Goal: Transaction & Acquisition: Book appointment/travel/reservation

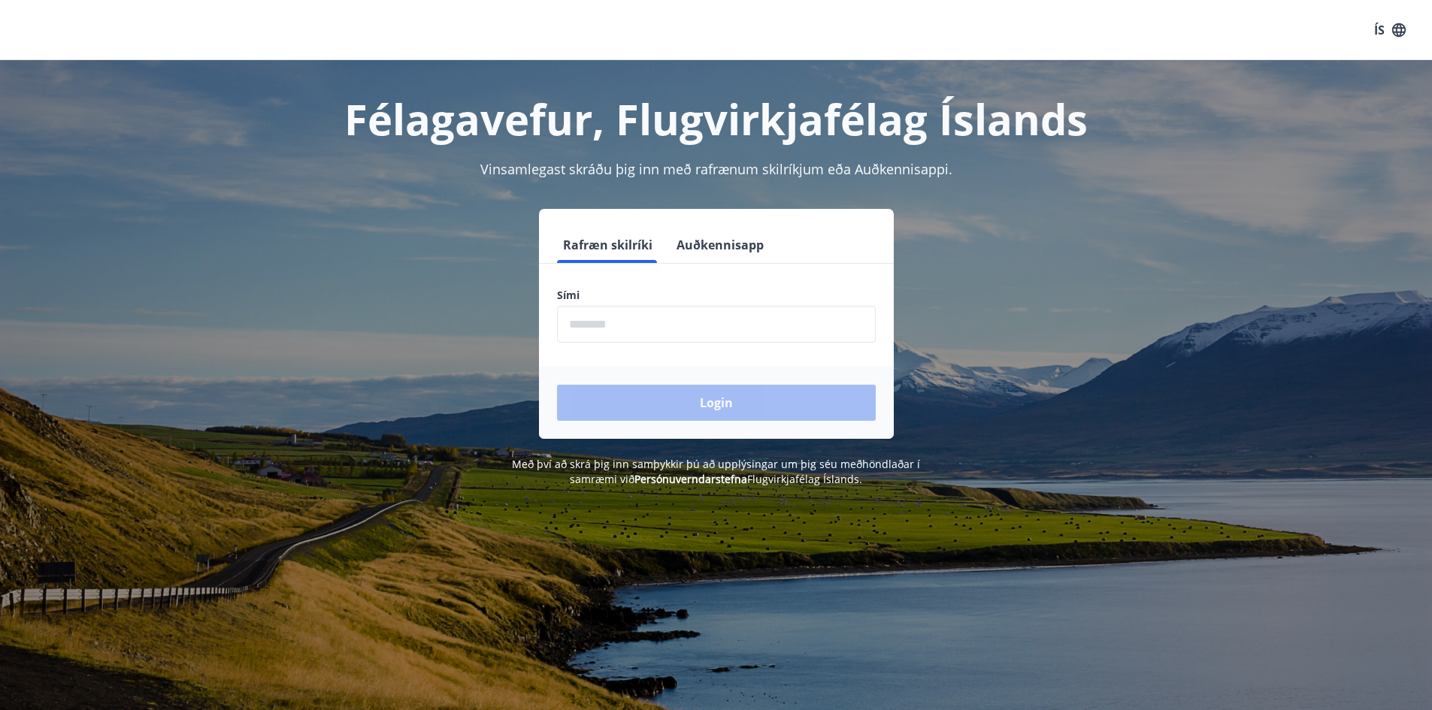
click at [628, 325] on input "phone" at bounding box center [716, 324] width 319 height 37
type input "********"
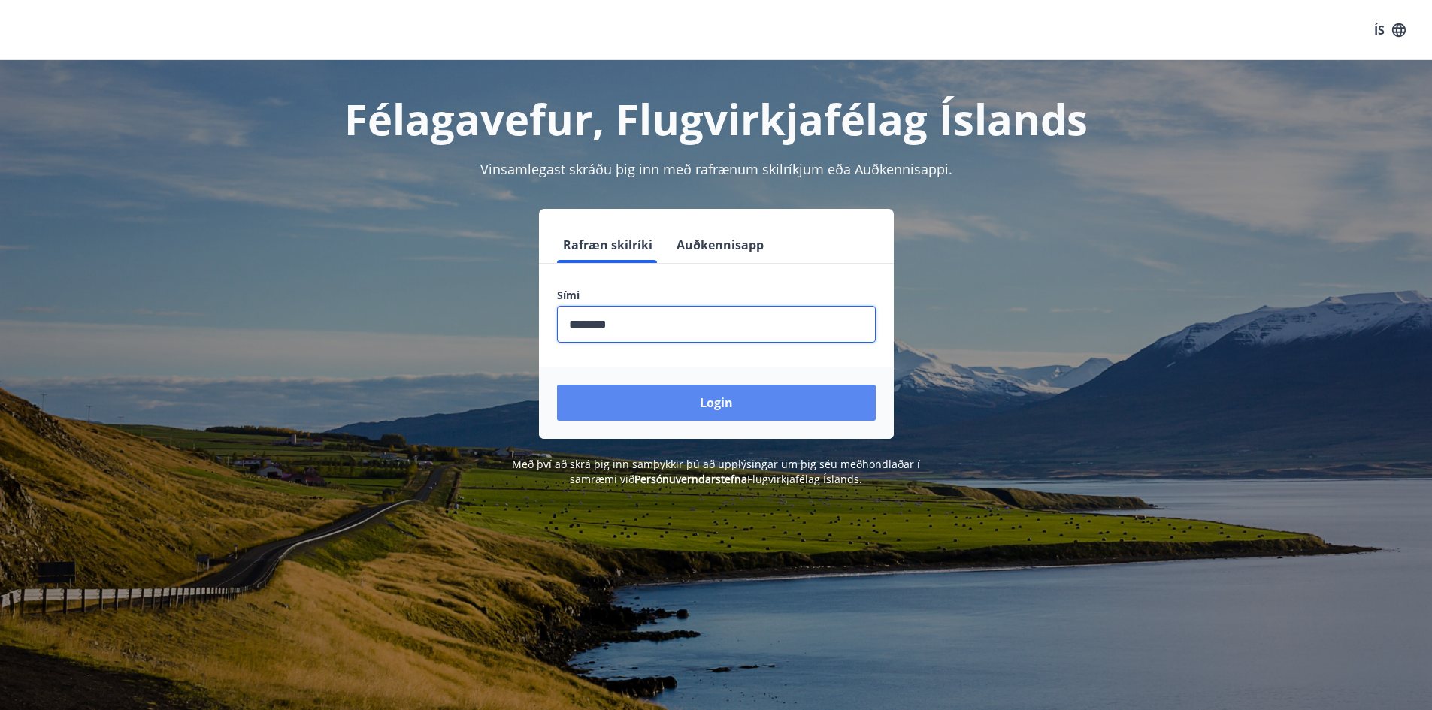
click at [679, 405] on button "Login" at bounding box center [716, 403] width 319 height 36
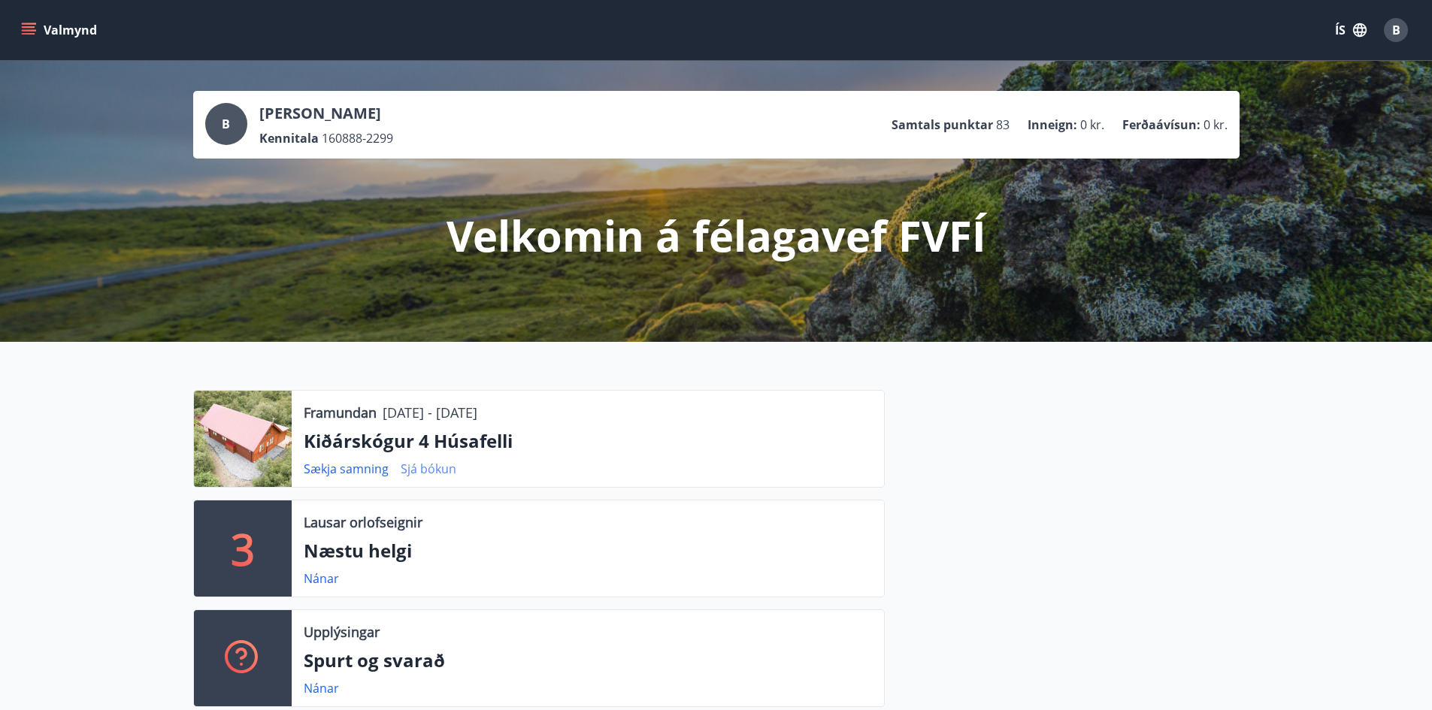
click at [416, 468] on link "Sjá bókun" at bounding box center [429, 469] width 56 height 17
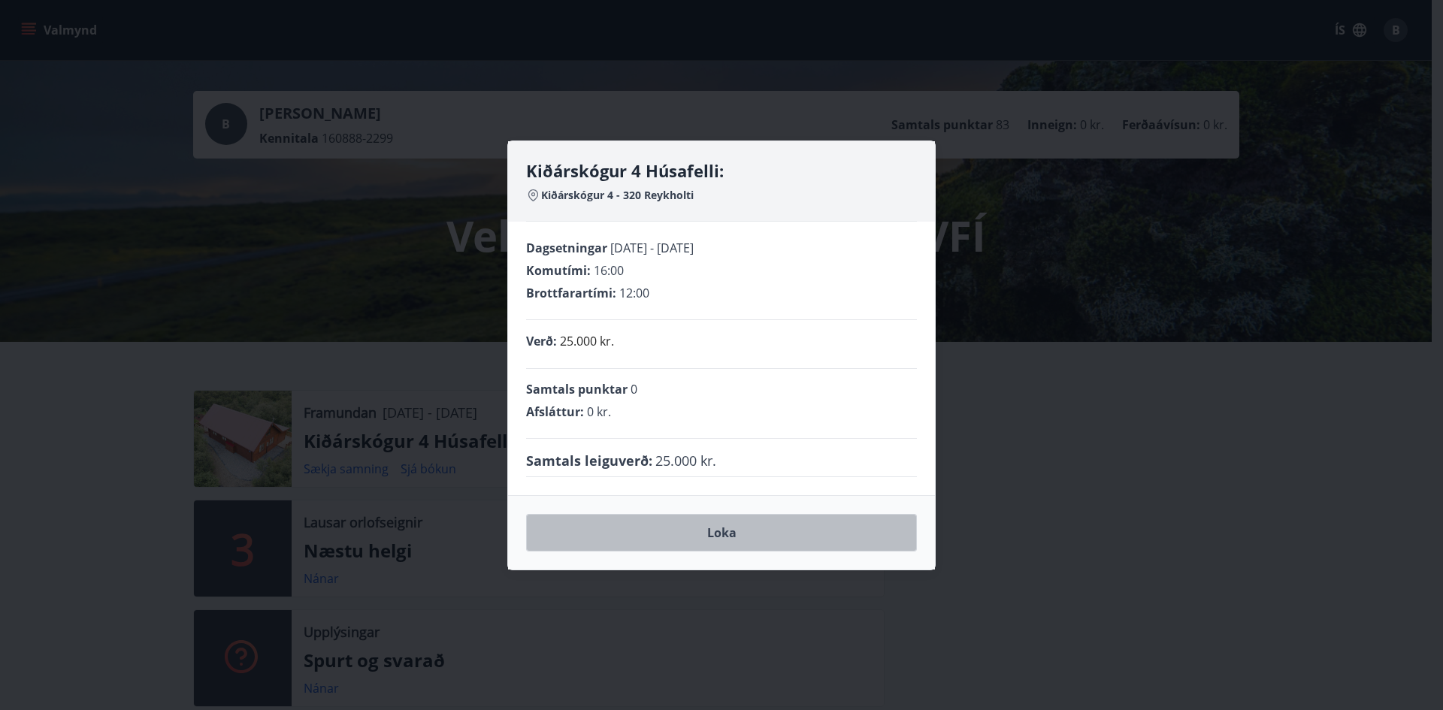
click at [699, 535] on button "Loka" at bounding box center [721, 533] width 391 height 38
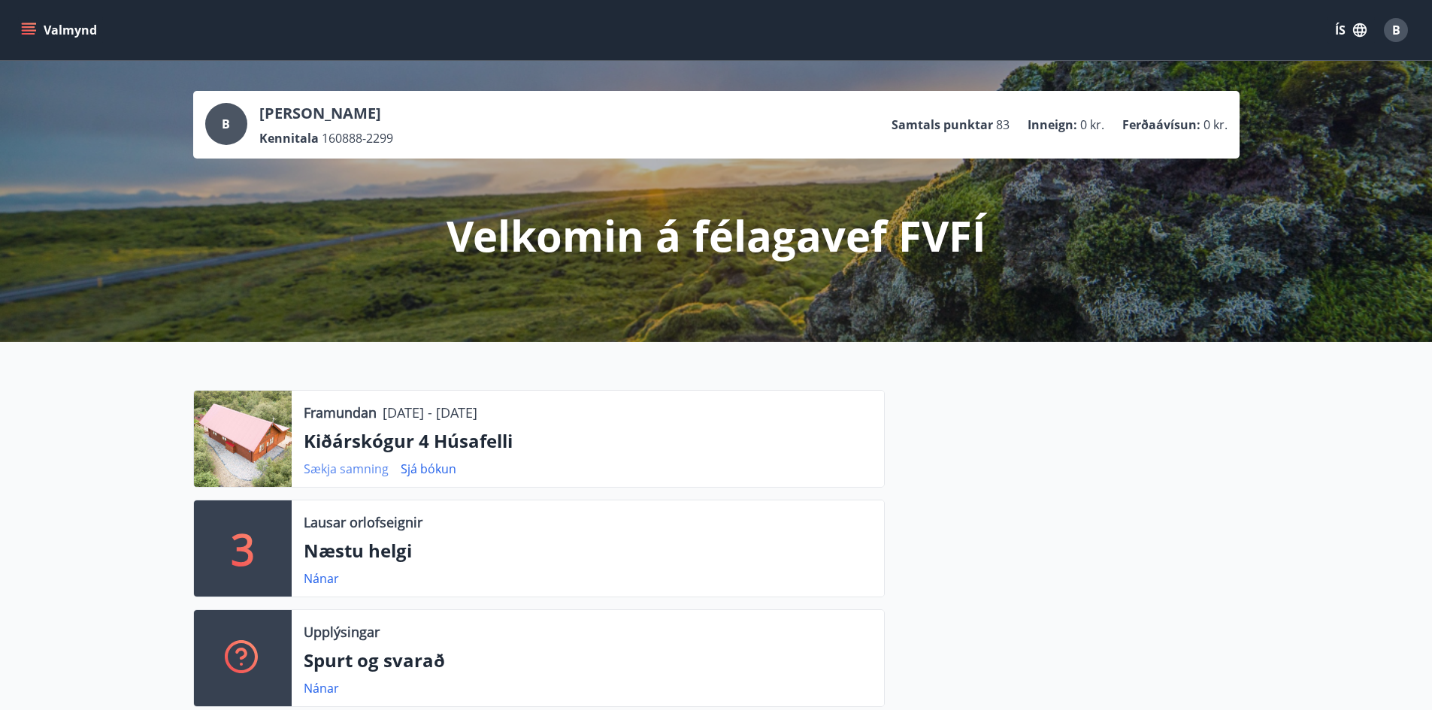
click at [335, 470] on link "Sækja samning" at bounding box center [346, 469] width 85 height 17
click at [789, 501] on div "Lausar orlofseignir Næstu helgi Nánar" at bounding box center [588, 548] width 592 height 96
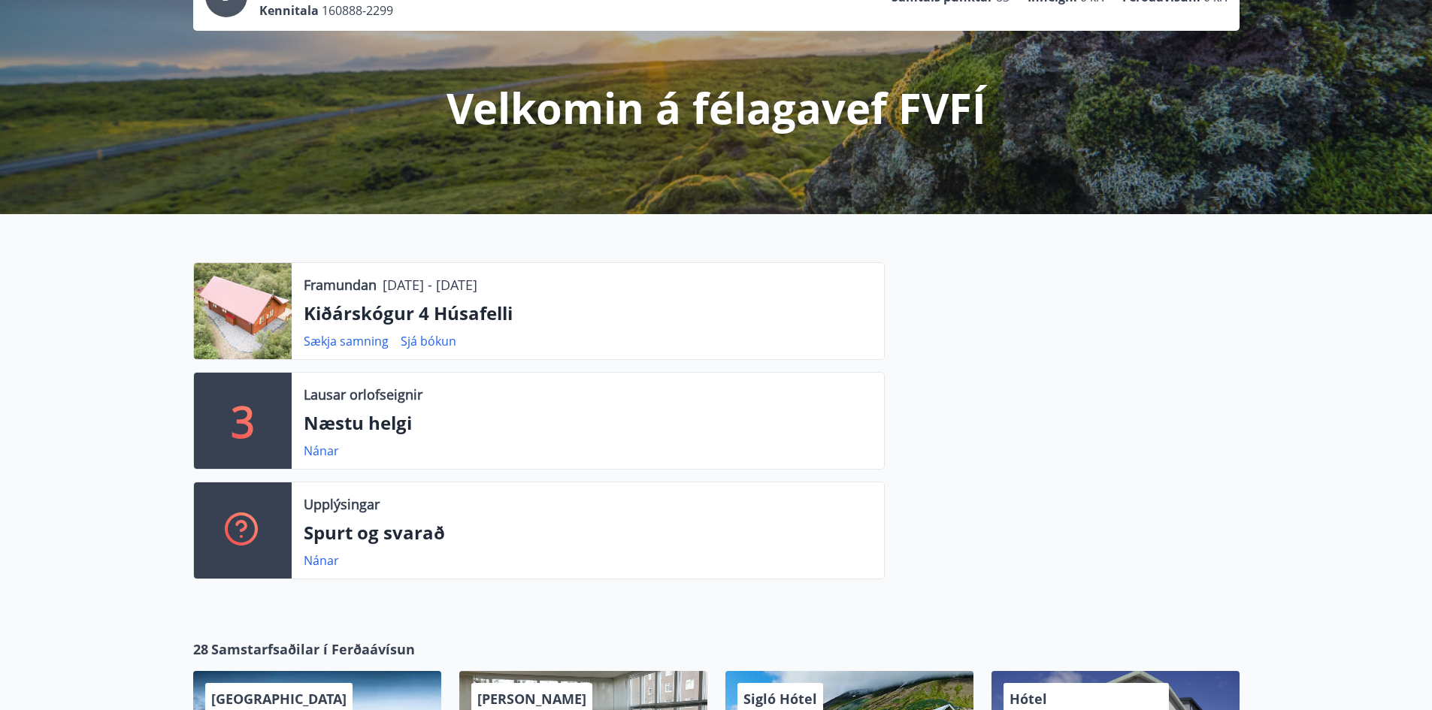
scroll to position [150, 0]
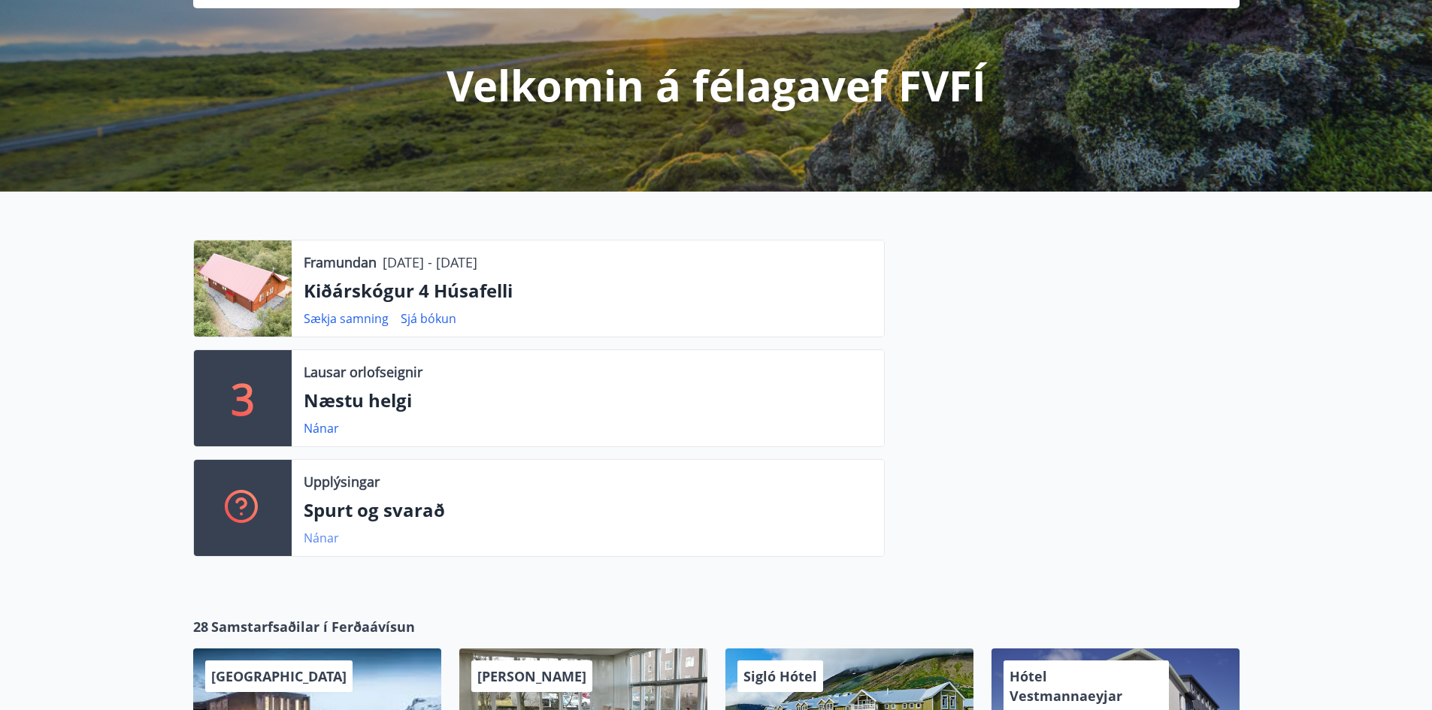
click at [321, 534] on link "Nánar" at bounding box center [321, 538] width 35 height 17
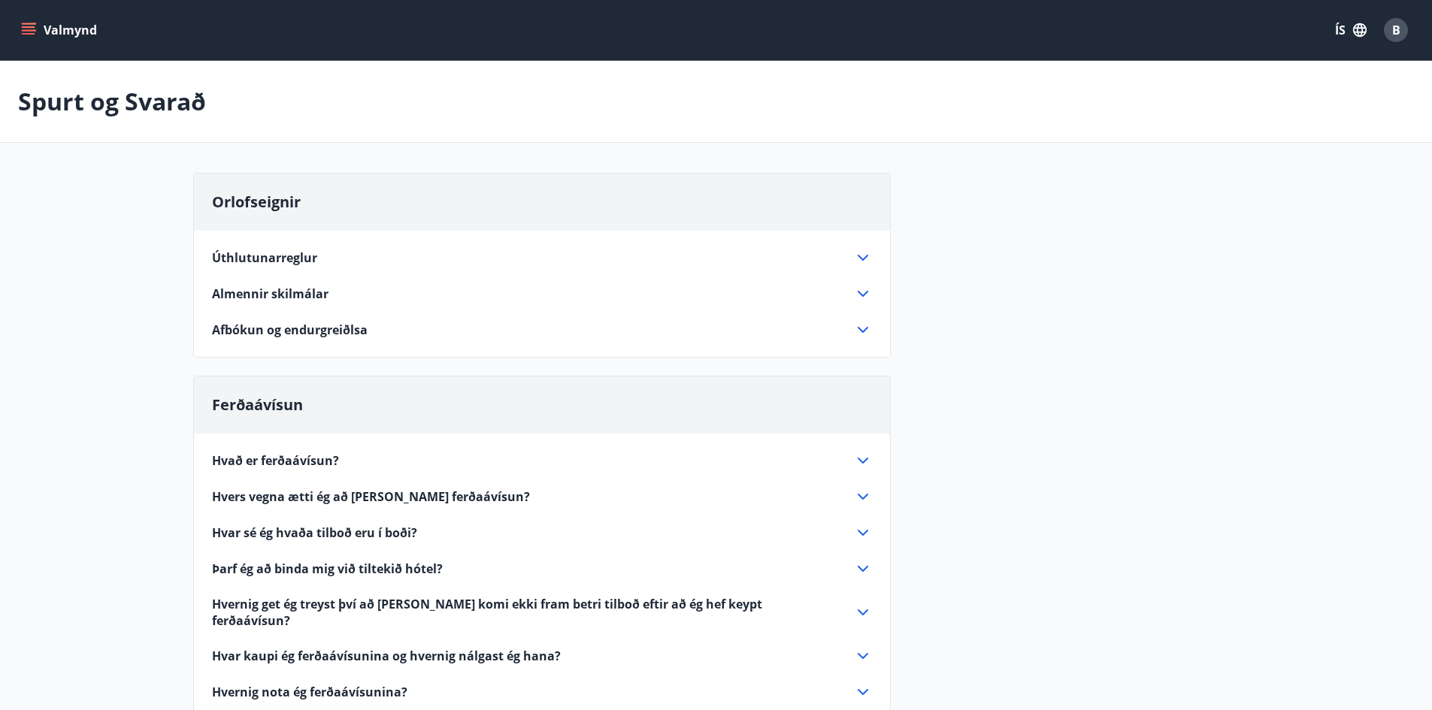
click at [866, 328] on icon at bounding box center [862, 330] width 11 height 6
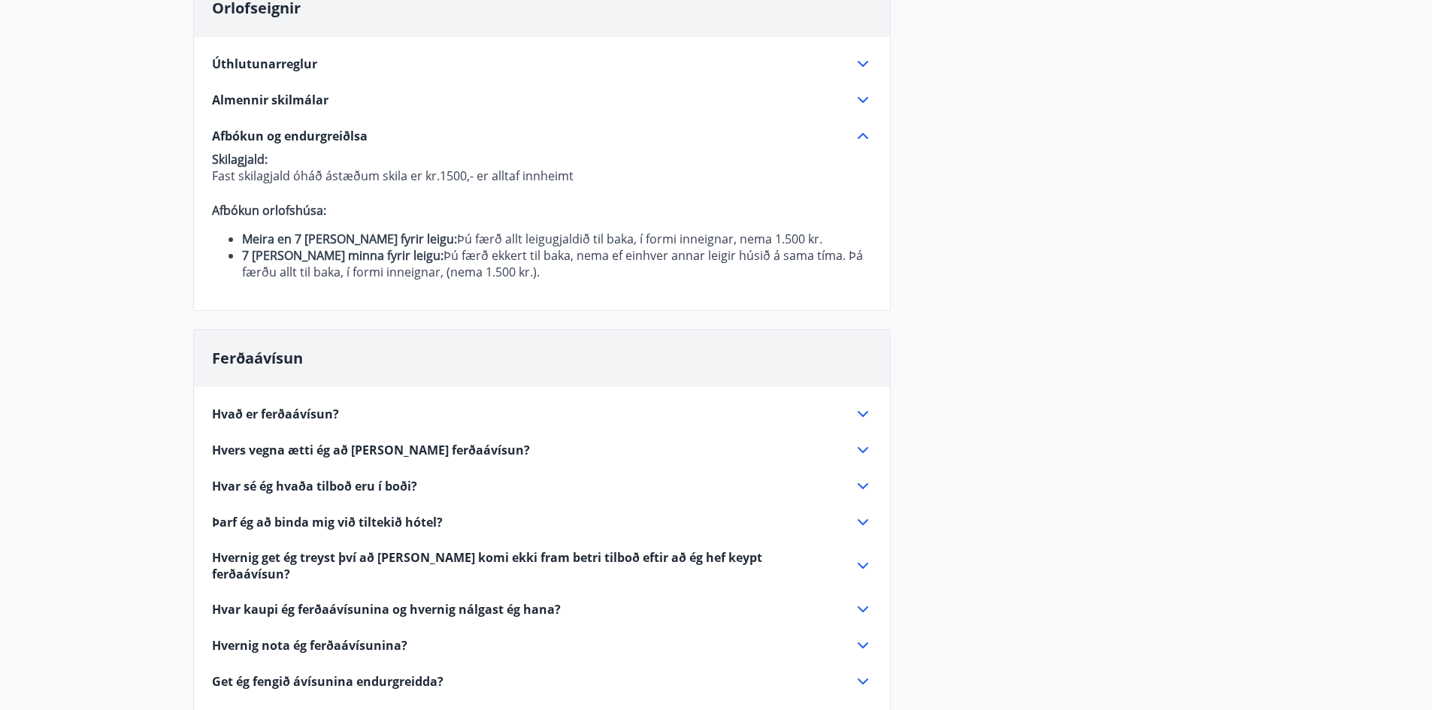
scroll to position [150, 0]
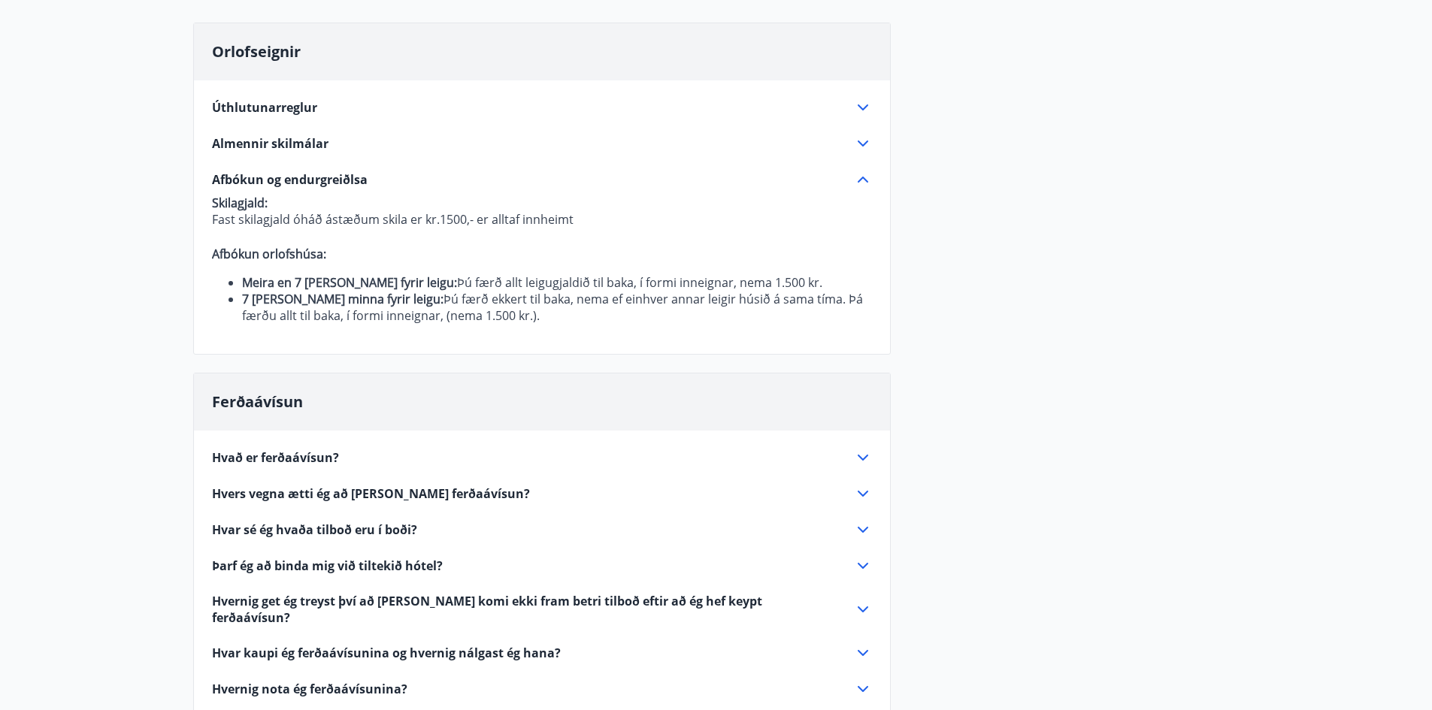
click at [866, 176] on icon at bounding box center [863, 180] width 18 height 18
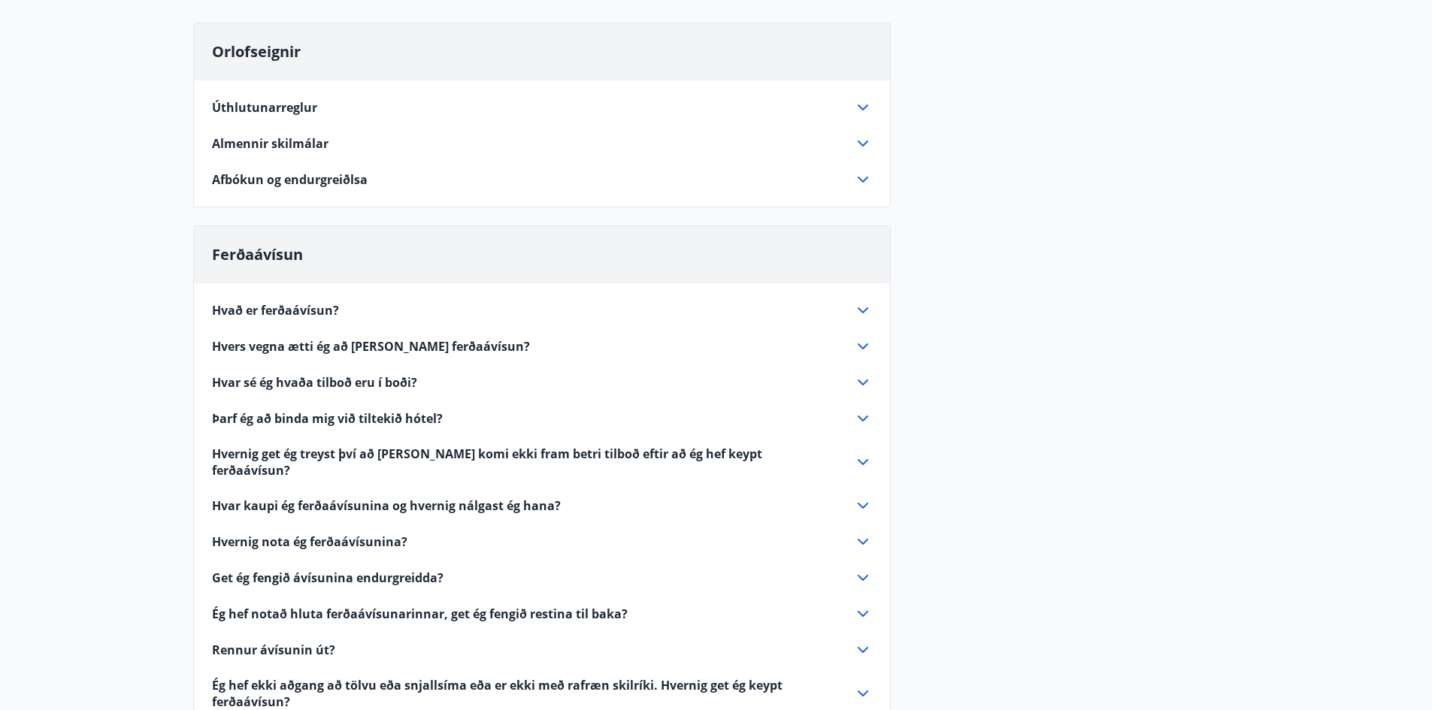
click at [872, 150] on div "Úthlutunarreglur Allir félagsmenn FVFÍ sem greiða félagsgjöld eiga rétt á að fá…" at bounding box center [542, 134] width 696 height 108
click at [866, 144] on icon at bounding box center [863, 144] width 18 height 18
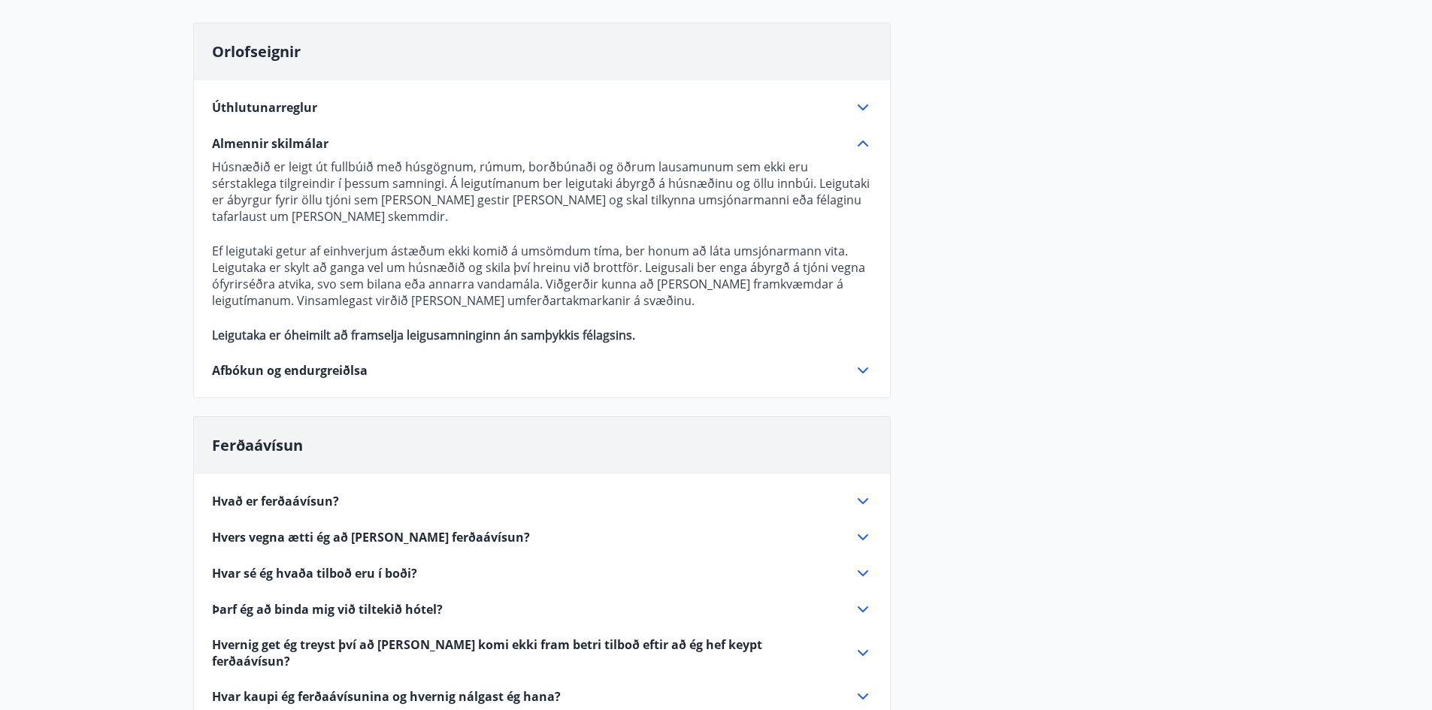
click at [865, 141] on icon at bounding box center [863, 144] width 18 height 18
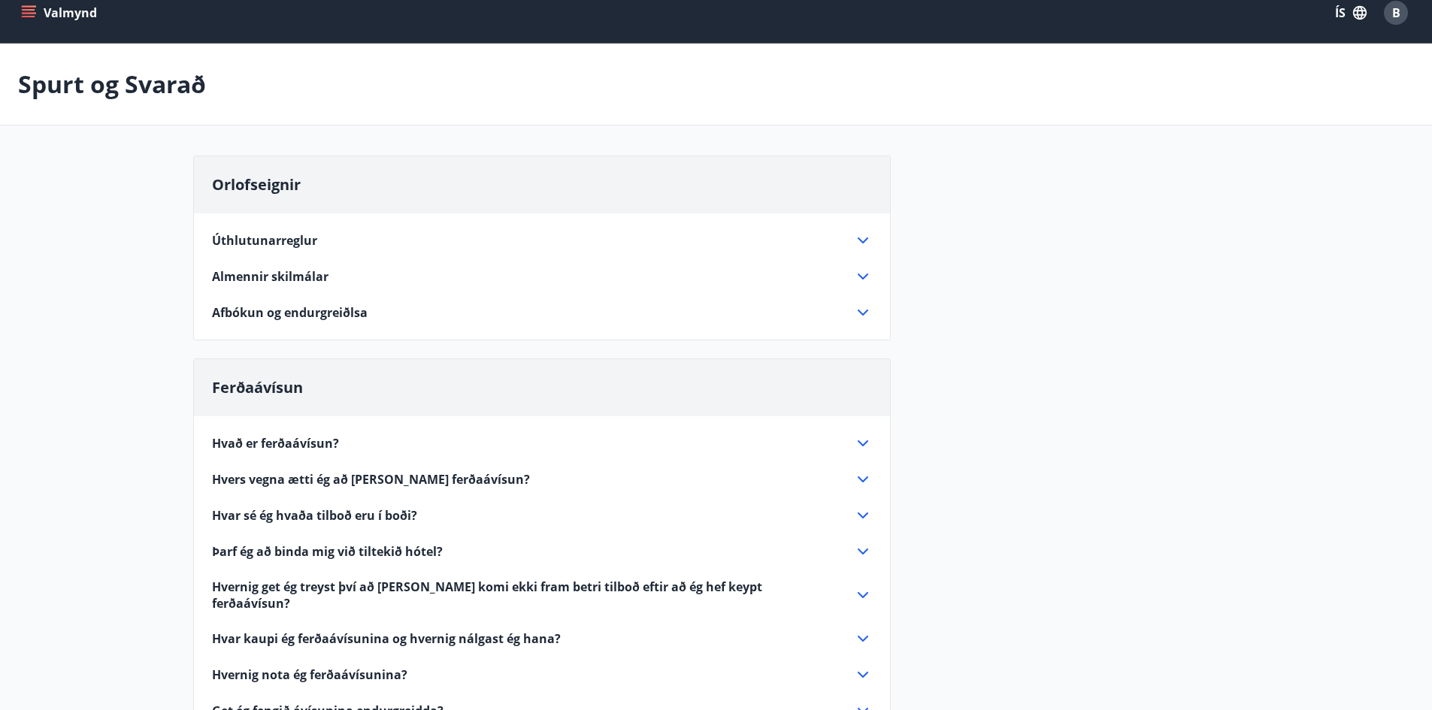
scroll to position [0, 0]
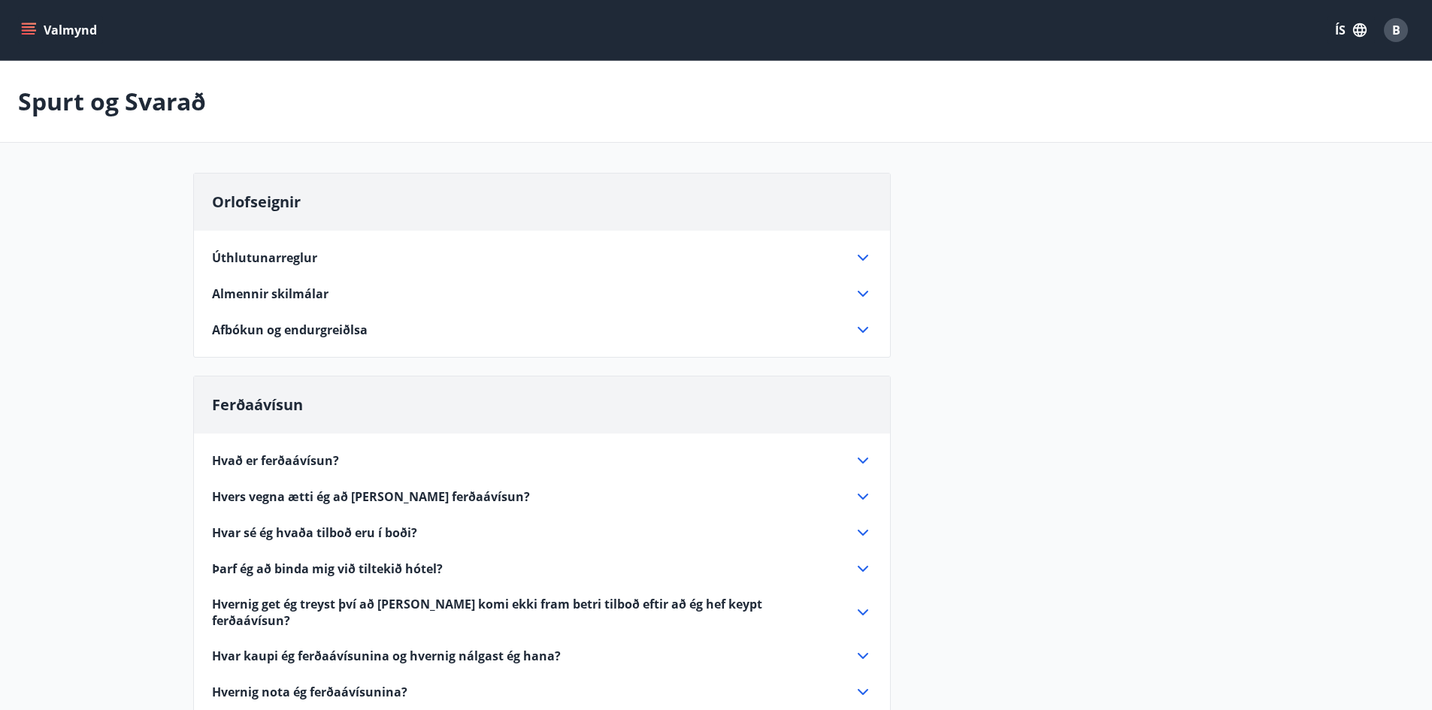
click at [854, 258] on icon at bounding box center [863, 258] width 18 height 18
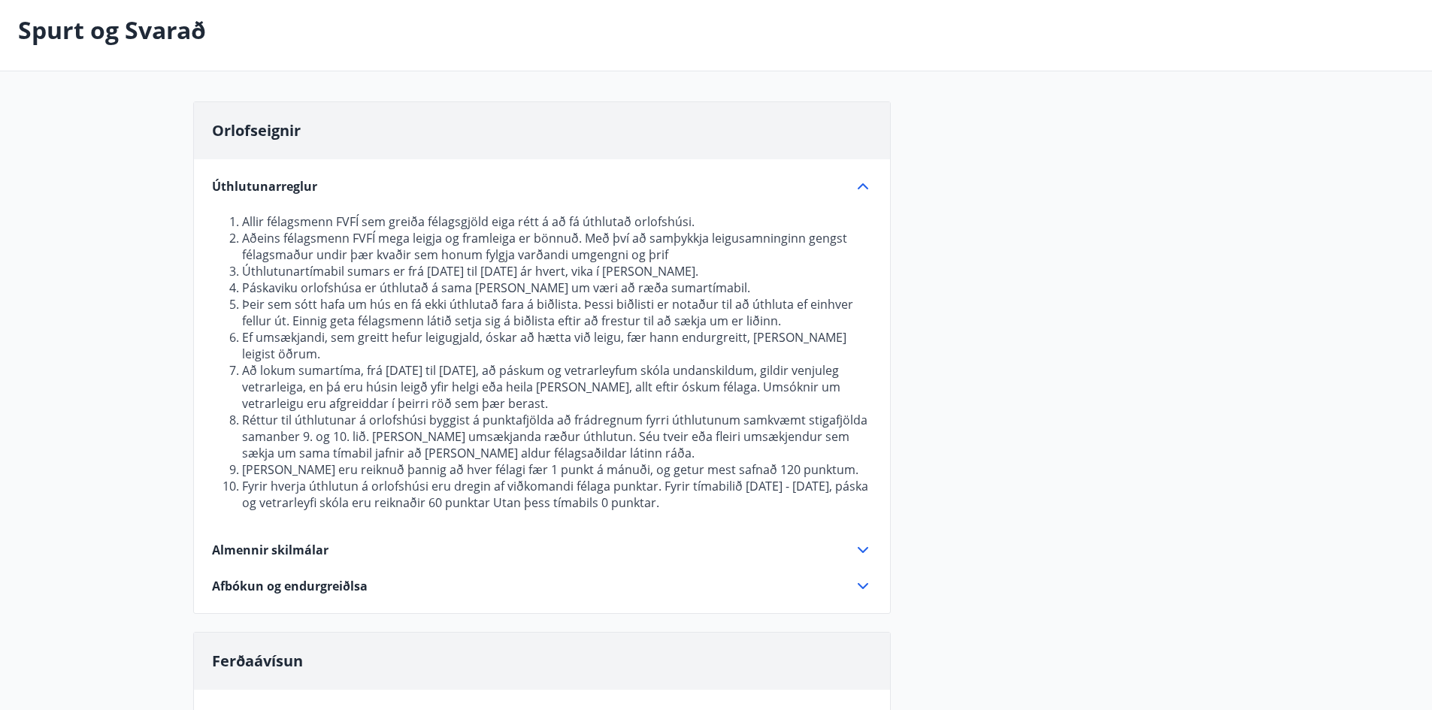
scroll to position [75, 0]
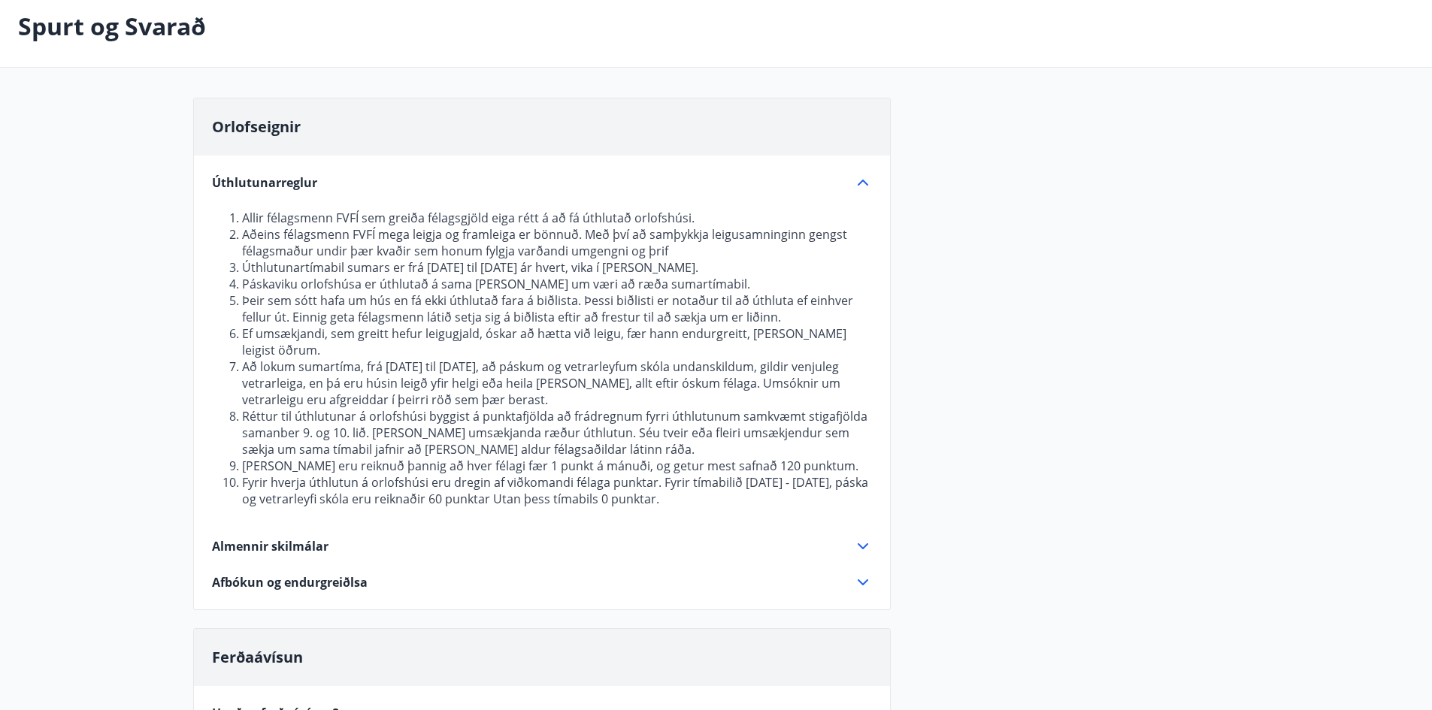
click at [866, 185] on icon at bounding box center [862, 183] width 11 height 6
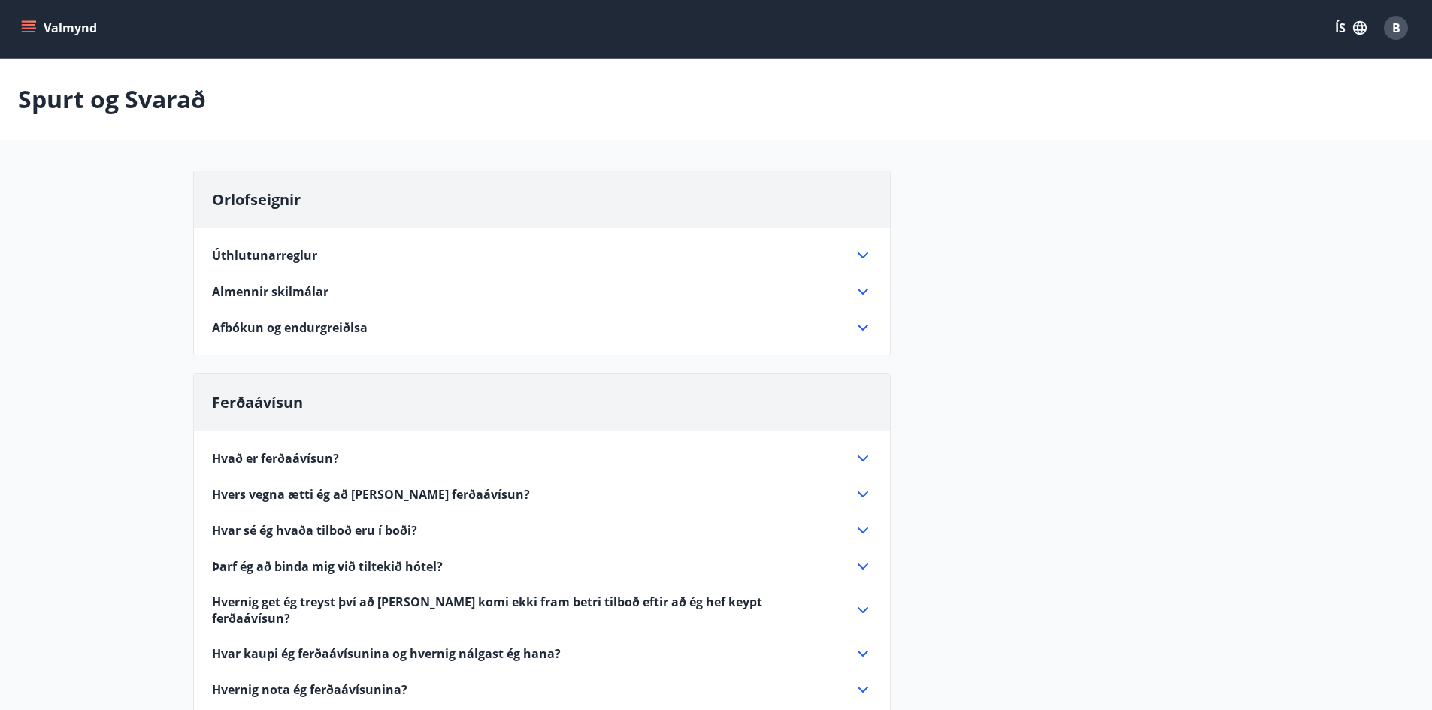
scroll to position [0, 0]
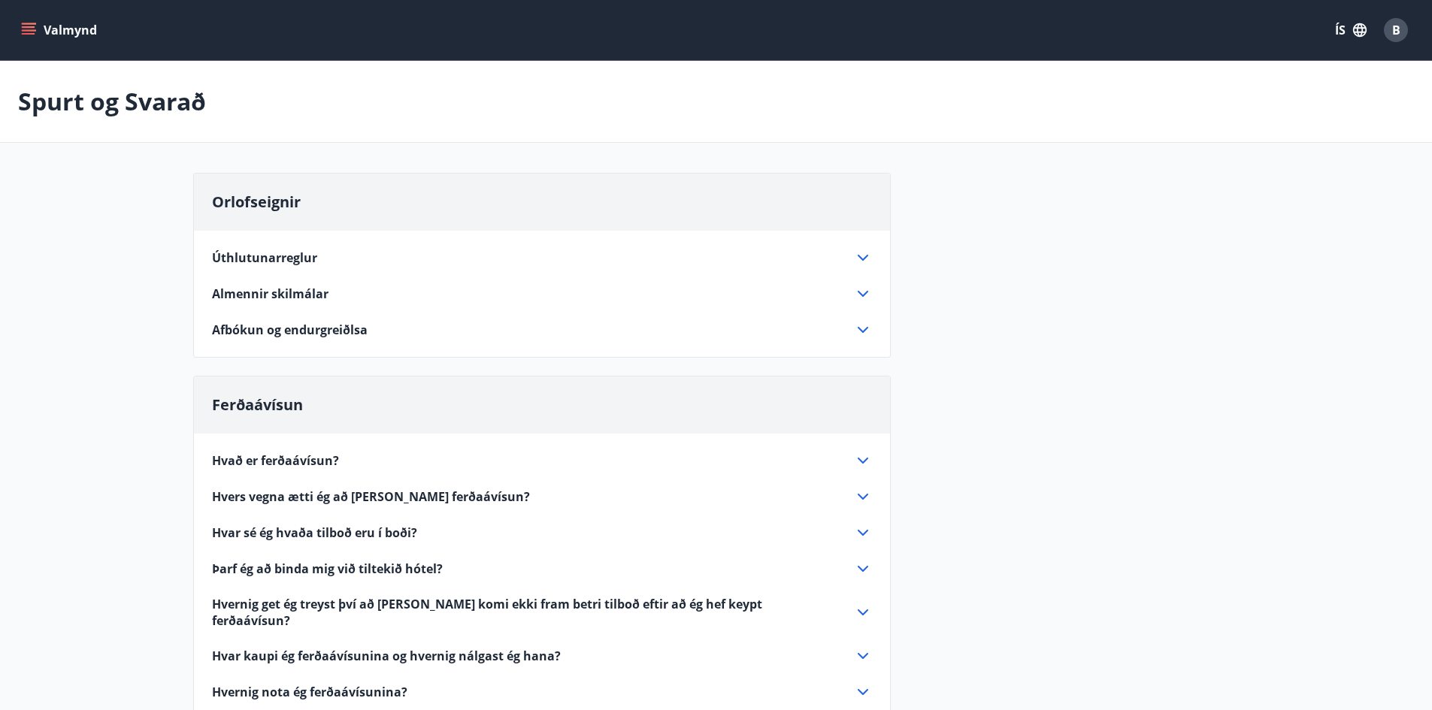
click at [875, 328] on div "Úthlutunarreglur Allir félagsmenn FVFÍ sem greiða félagsgjöld eiga rétt á að fá…" at bounding box center [542, 285] width 696 height 108
click at [869, 331] on icon at bounding box center [863, 330] width 18 height 18
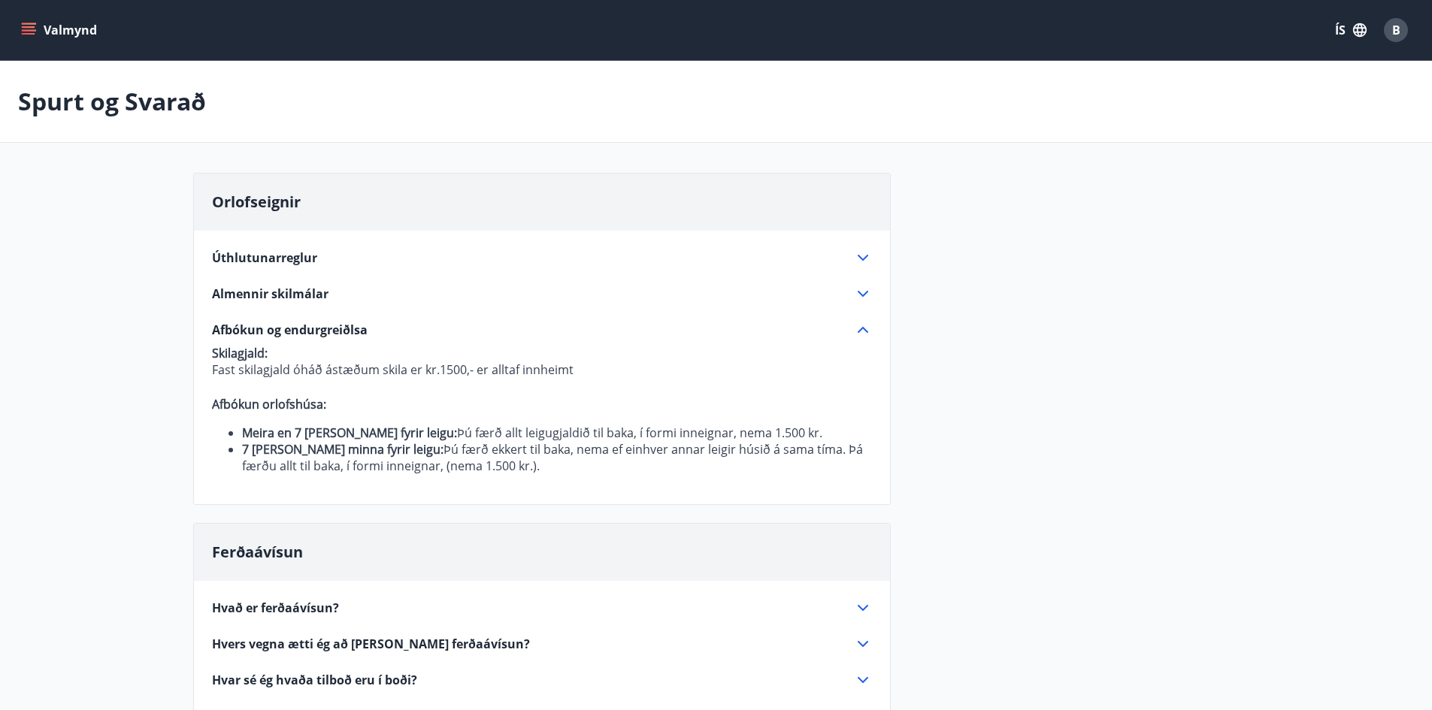
click at [856, 294] on icon at bounding box center [863, 294] width 18 height 18
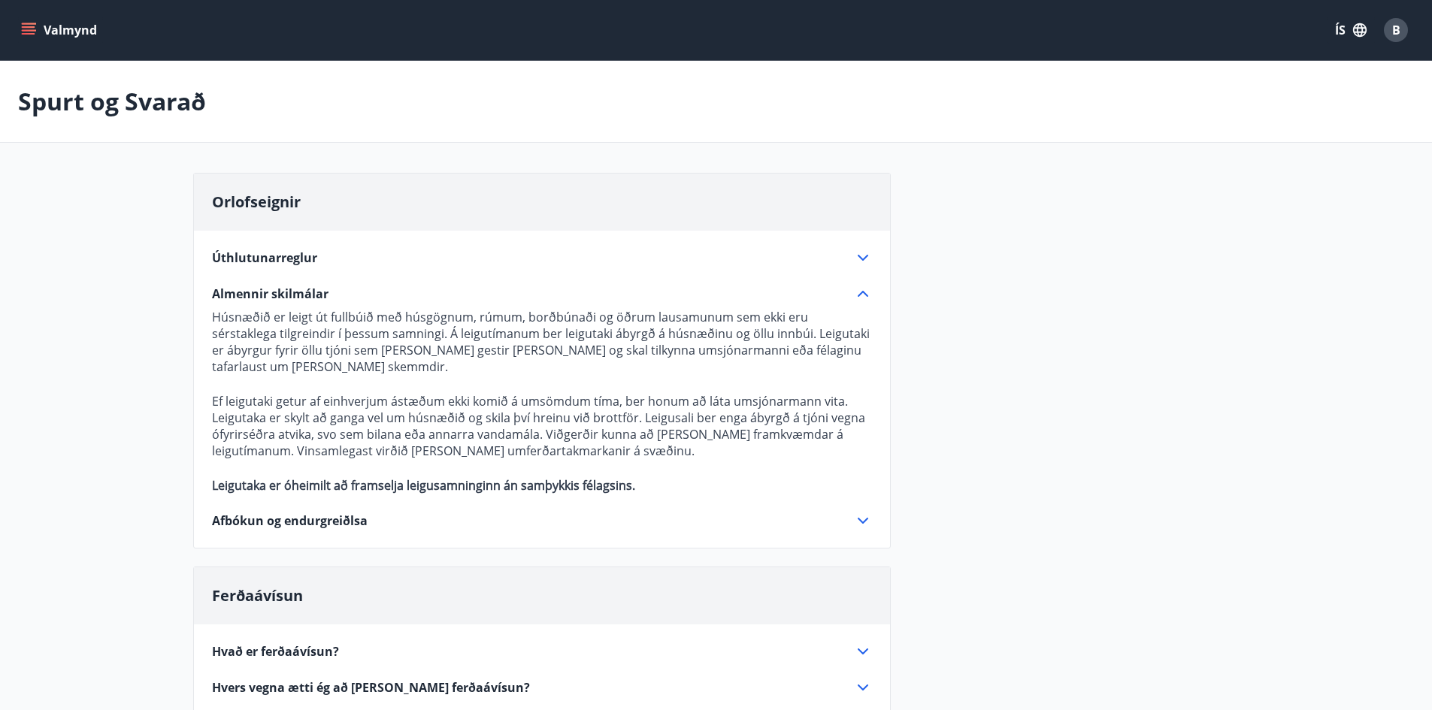
click at [867, 292] on icon at bounding box center [863, 294] width 18 height 18
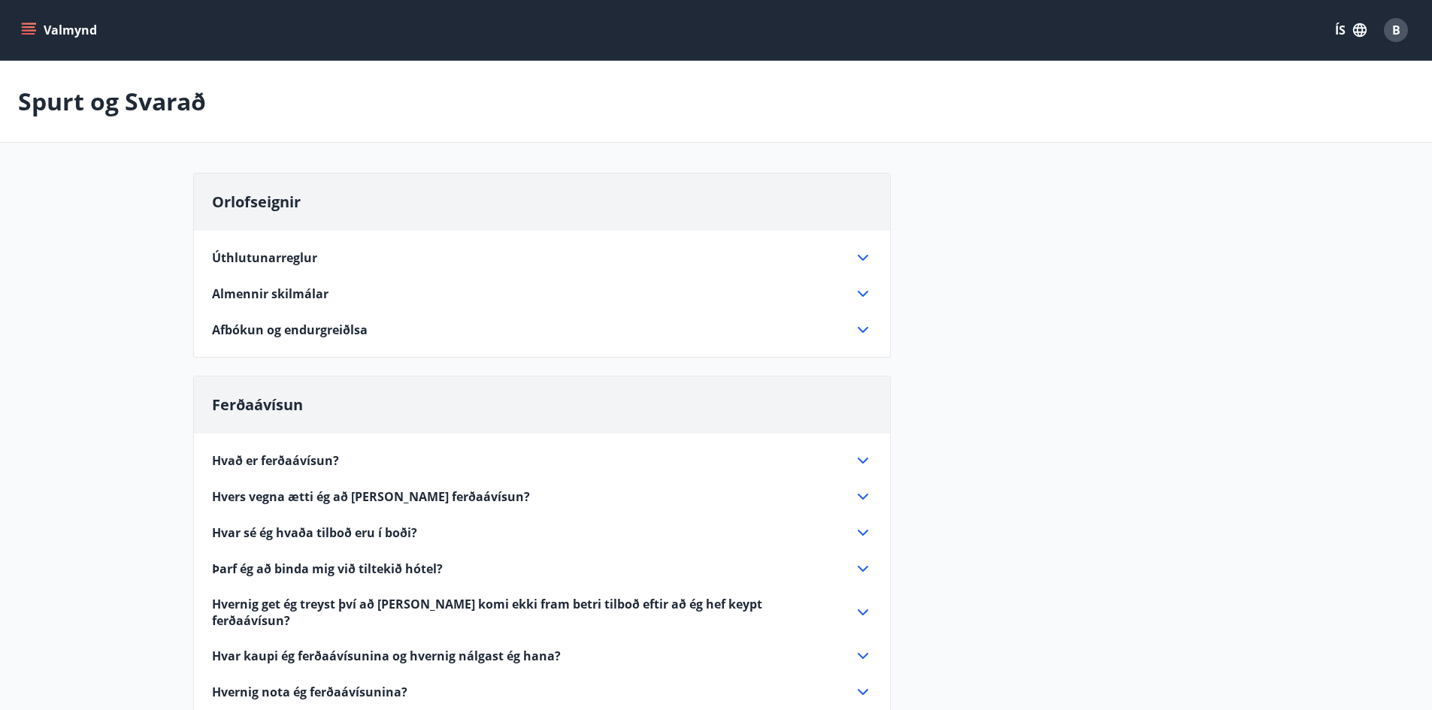
drag, startPoint x: 77, startPoint y: 116, endPoint x: 47, endPoint y: 81, distance: 46.4
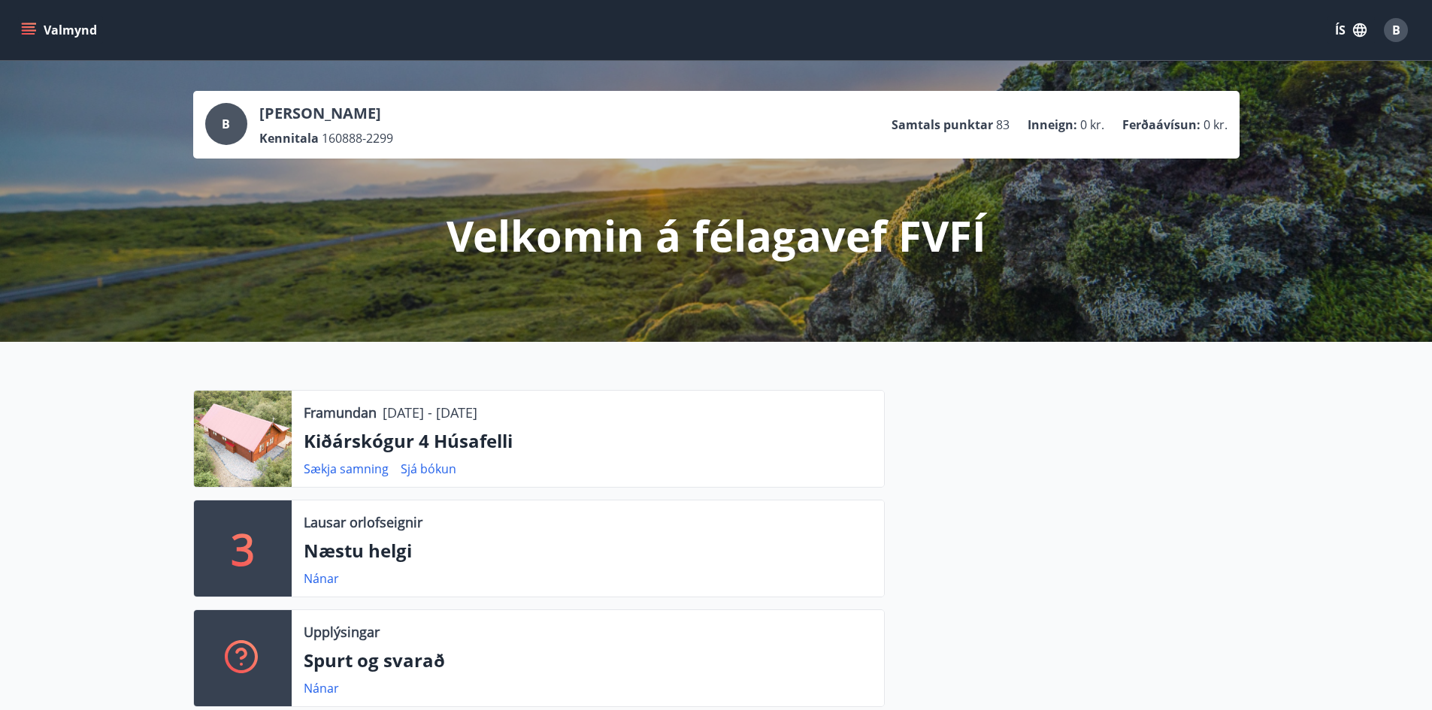
click at [36, 31] on button "Valmynd" at bounding box center [60, 30] width 85 height 27
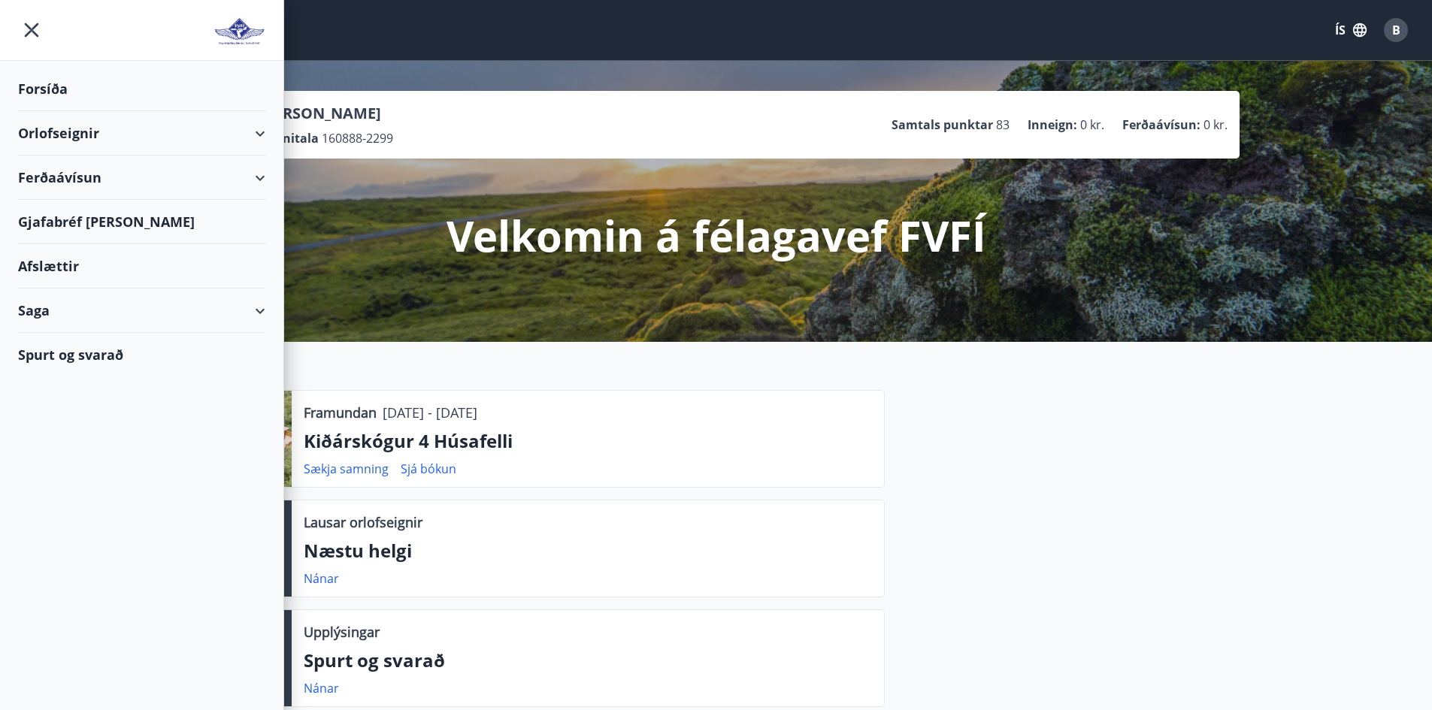
click at [56, 88] on div "Forsíða" at bounding box center [141, 89] width 247 height 44
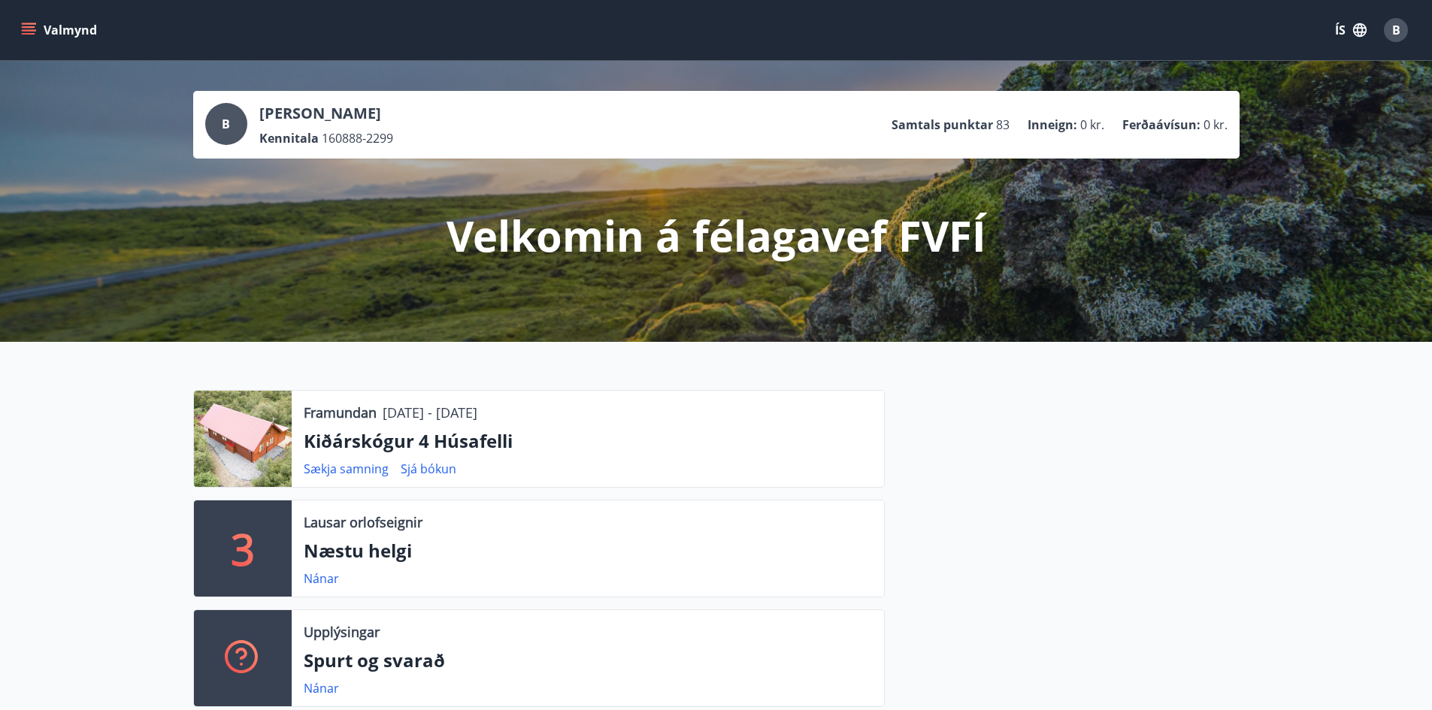
click at [26, 26] on icon "menu" at bounding box center [29, 27] width 14 height 2
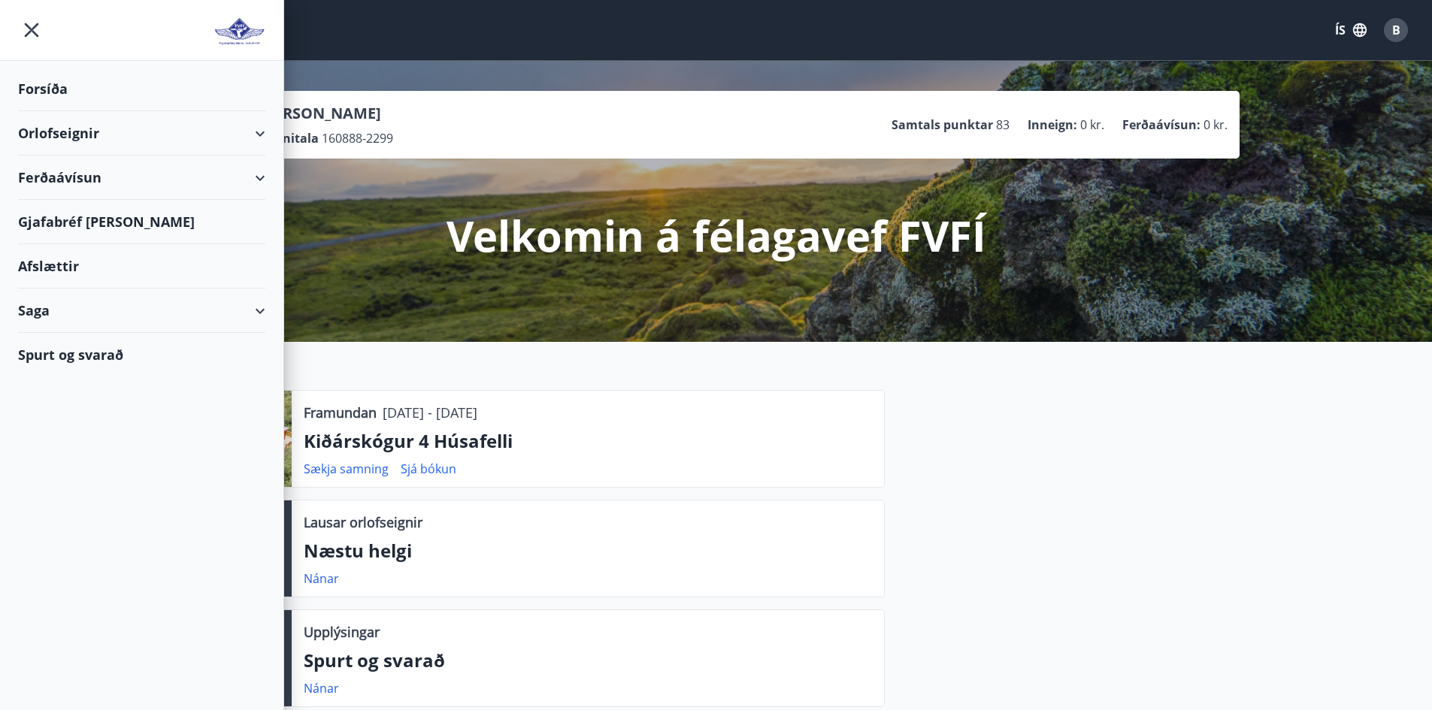
click at [168, 131] on div "Orlofseignir" at bounding box center [141, 133] width 247 height 44
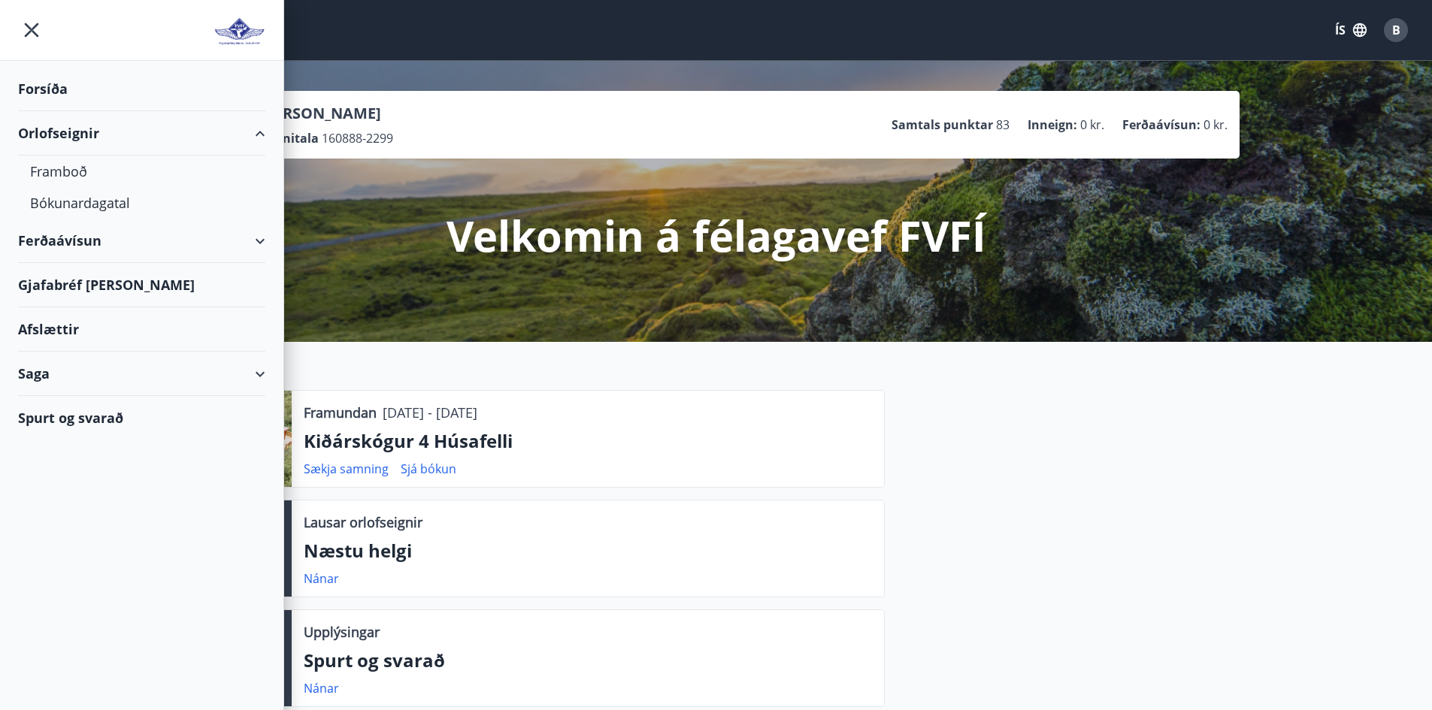
click at [264, 261] on div "Ferðaávísun" at bounding box center [141, 241] width 247 height 44
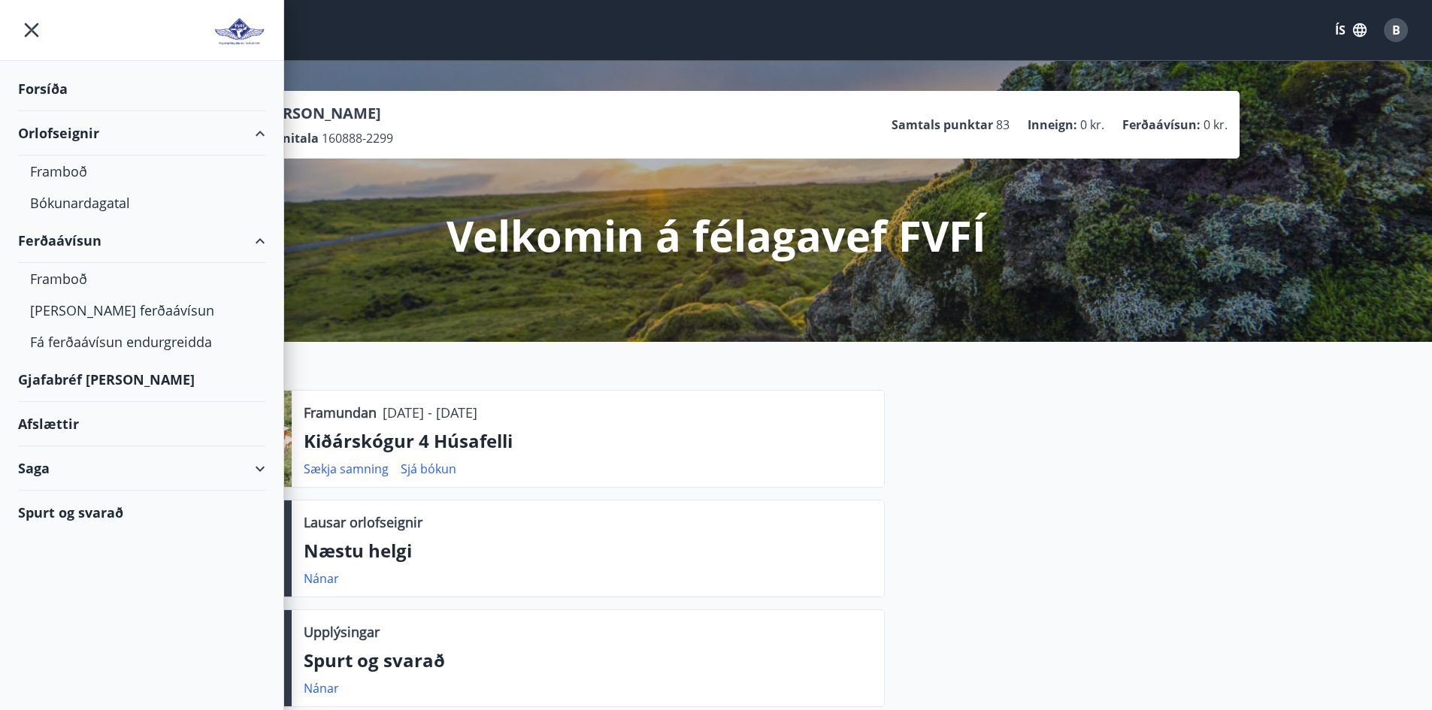
click at [253, 471] on div "Saga" at bounding box center [141, 468] width 247 height 44
click at [48, 537] on div "Bókanir" at bounding box center [141, 538] width 223 height 32
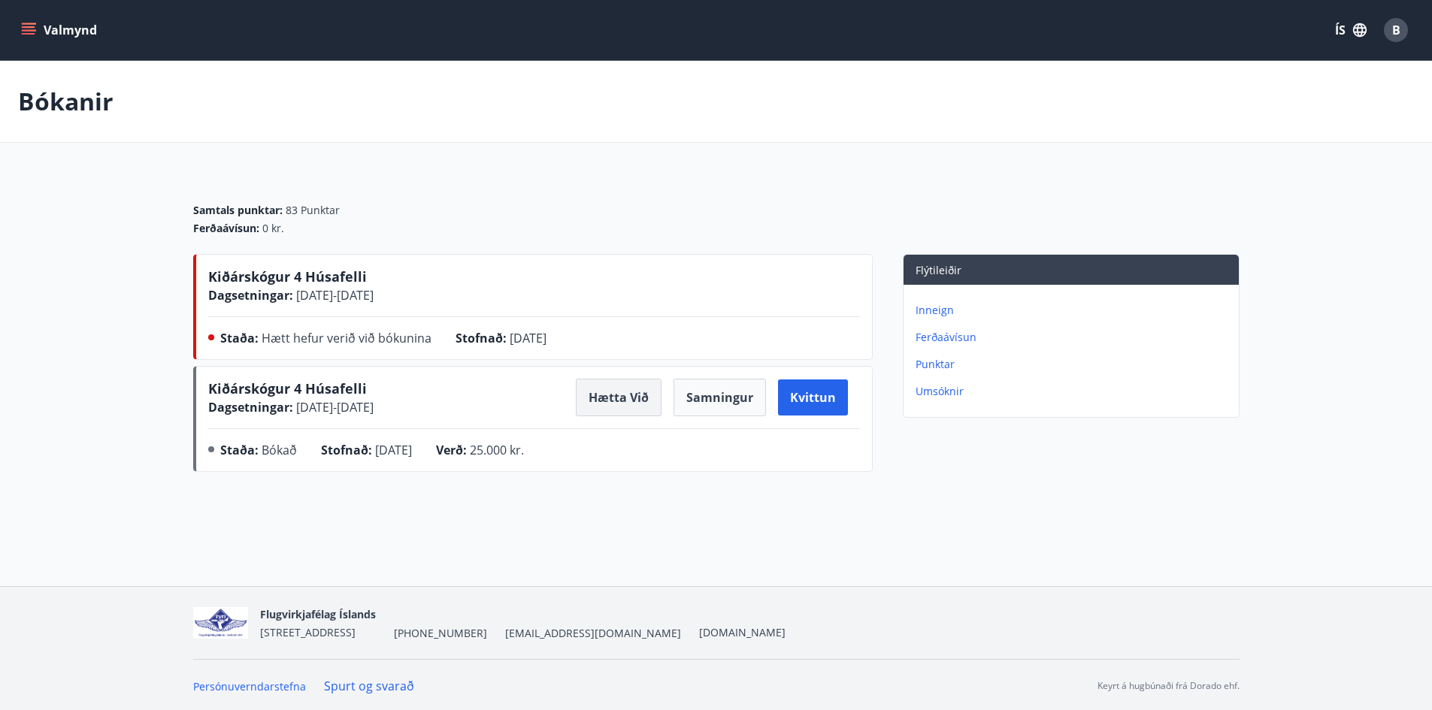
click at [620, 400] on button "Hætta við" at bounding box center [619, 398] width 86 height 38
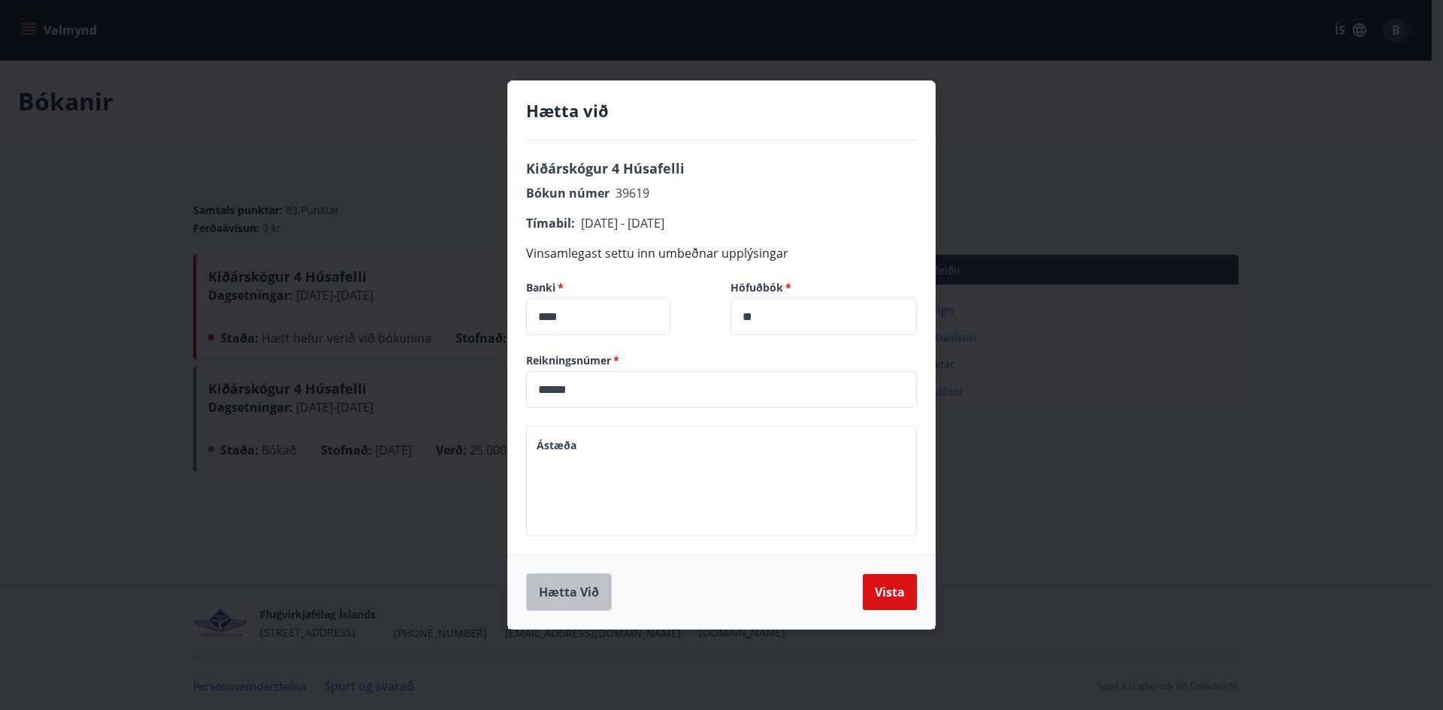
click at [565, 590] on button "Hætta við" at bounding box center [569, 592] width 86 height 38
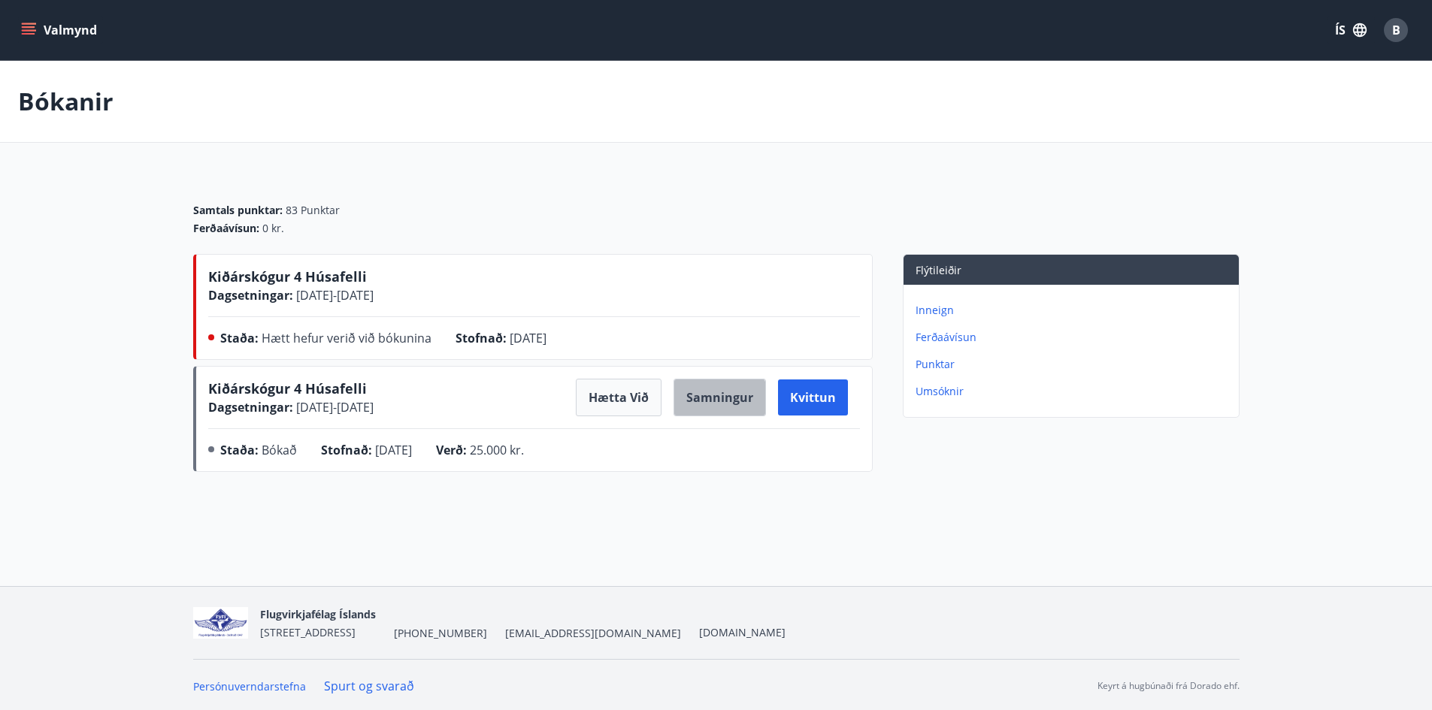
click at [707, 406] on button "Samningur" at bounding box center [719, 398] width 92 height 38
click at [1267, 207] on main "Bókanir Samtals punktar : 83 Punktar Ferðaávísun : 0 kr. Kiðárskógur 4 Húsafell…" at bounding box center [716, 269] width 1432 height 417
click at [283, 387] on span "Kiðárskógur 4 Húsafelli" at bounding box center [287, 389] width 159 height 18
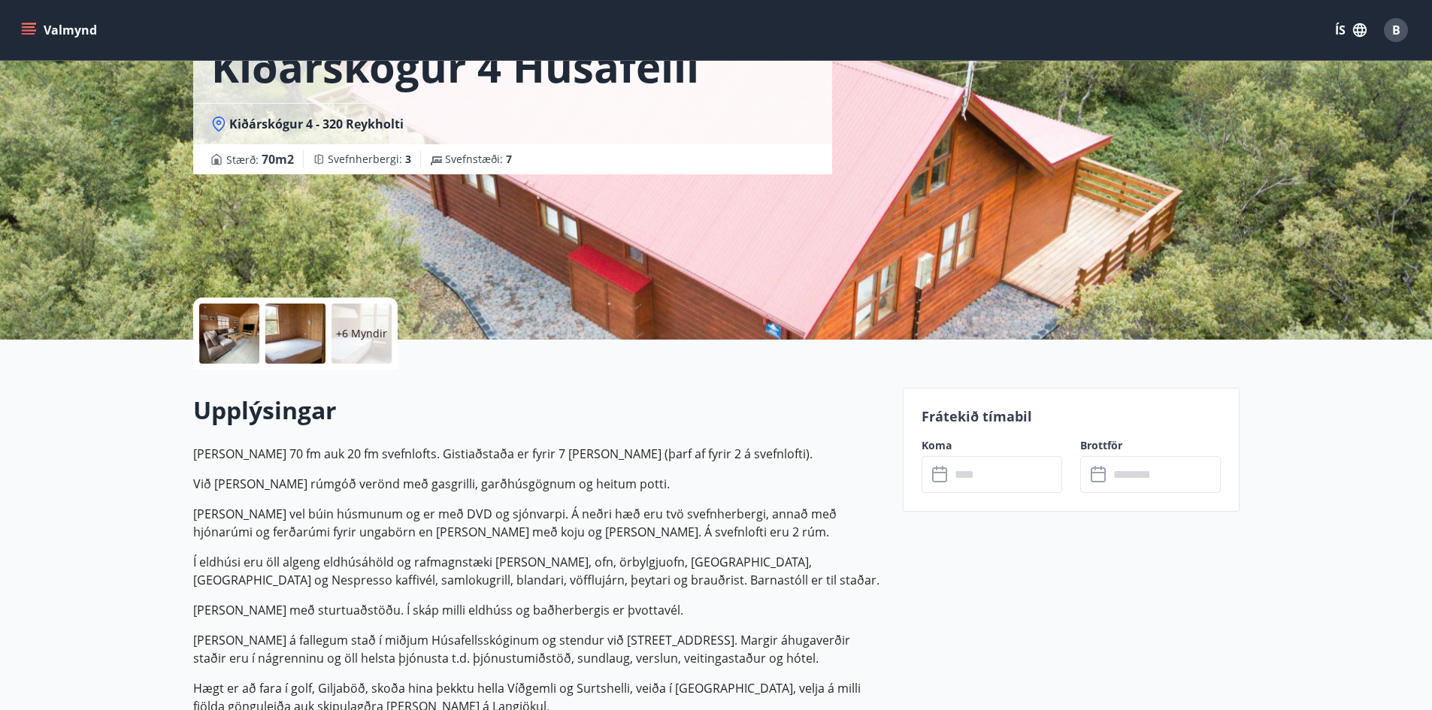
scroll to position [150, 0]
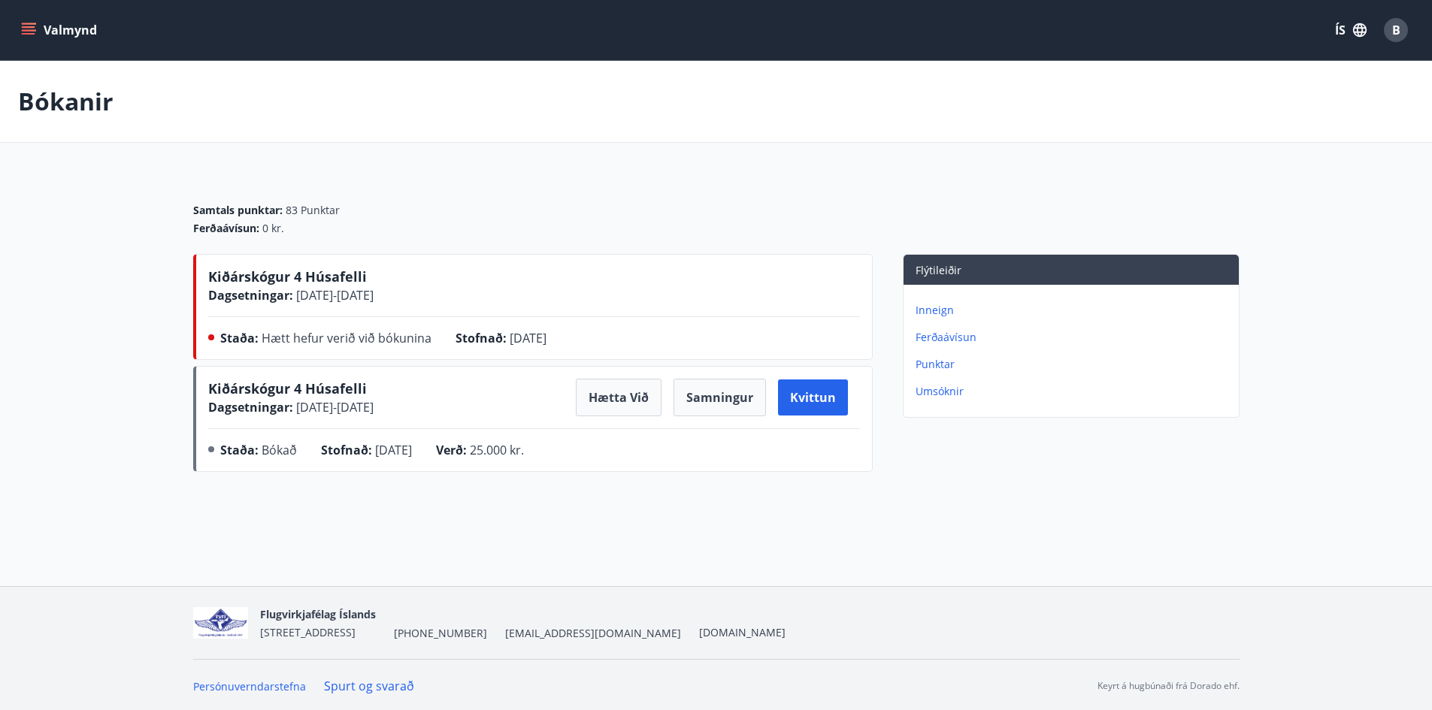
click at [242, 326] on div "Kiðárskógur 4 Húsafelli Dagsetningar : [DATE] - [DATE] Staða : Hætt hefur verið…" at bounding box center [534, 310] width 652 height 86
click at [320, 289] on span "[DATE] - [DATE]" at bounding box center [333, 295] width 80 height 17
click at [600, 395] on button "Hætta við" at bounding box center [619, 398] width 86 height 38
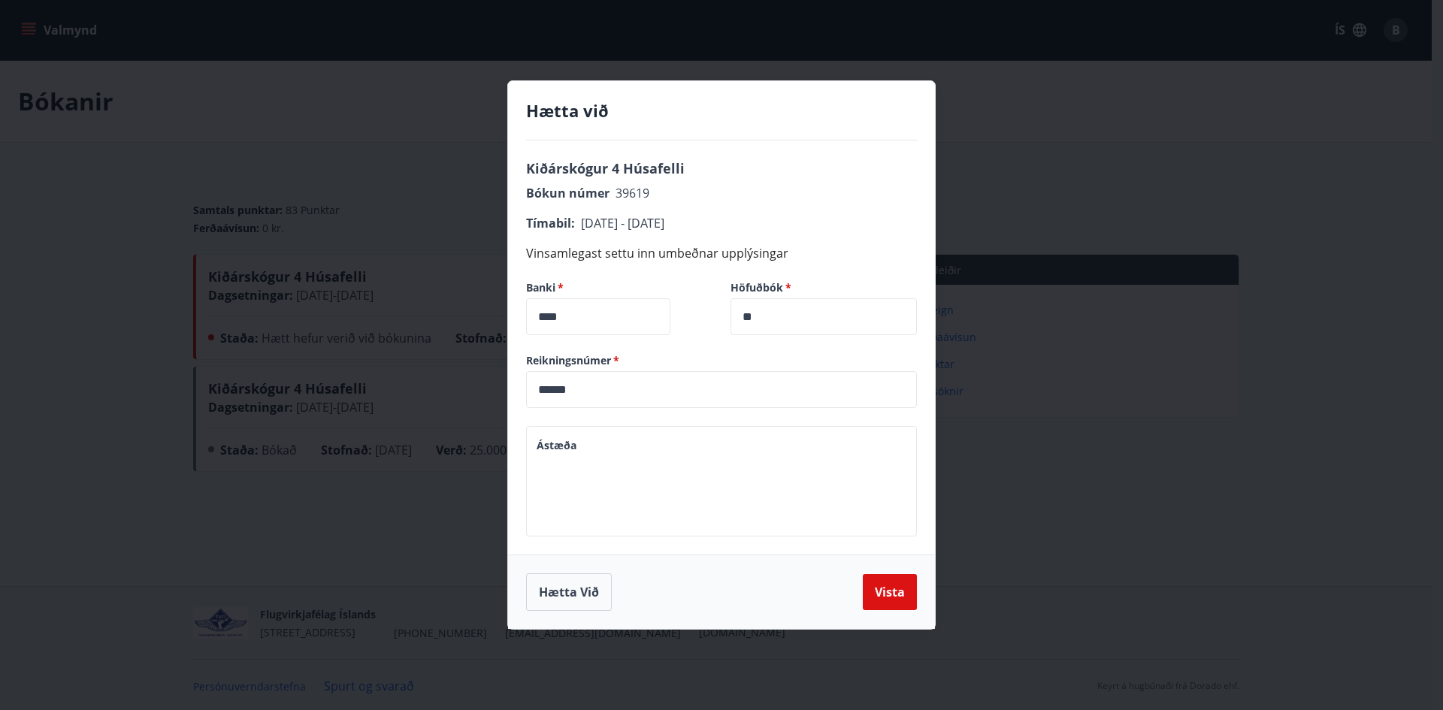
click at [564, 596] on button "Hætta við" at bounding box center [569, 592] width 86 height 38
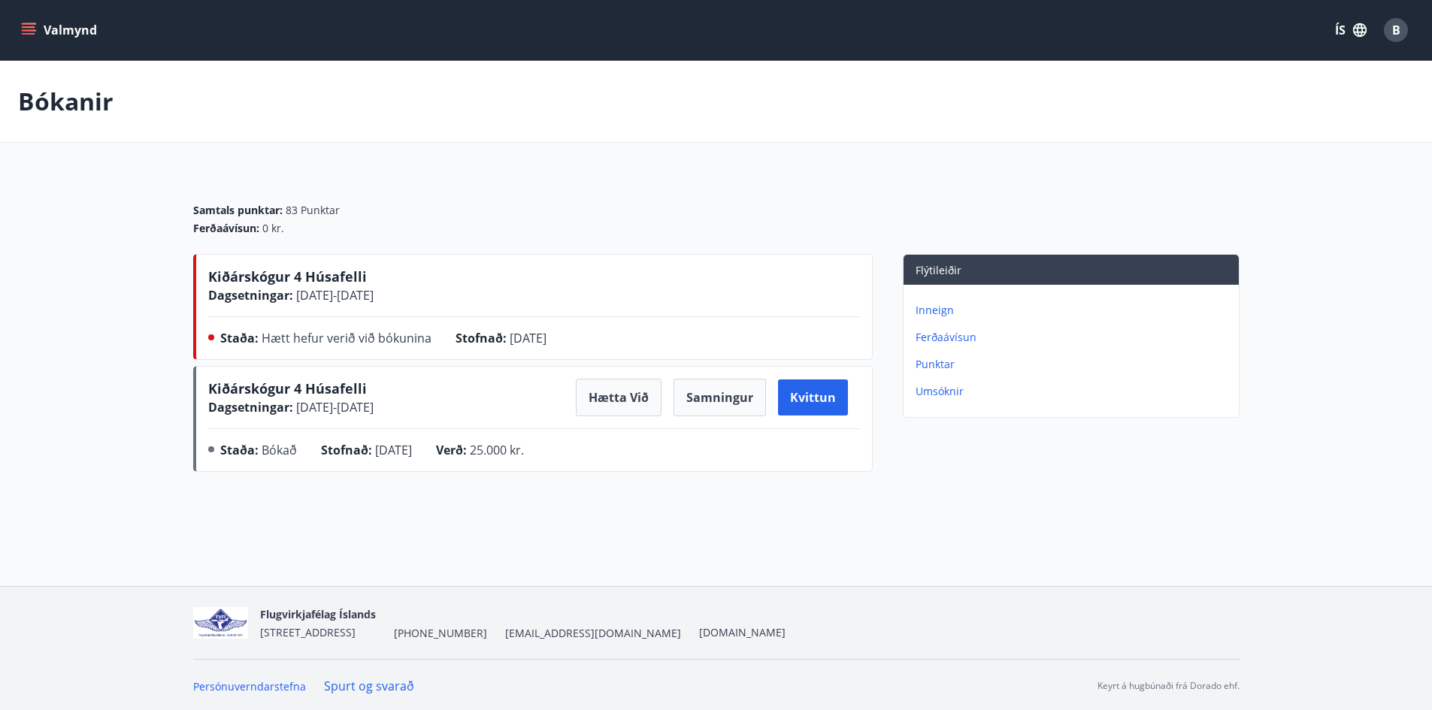
click at [32, 33] on icon "menu" at bounding box center [29, 34] width 14 height 2
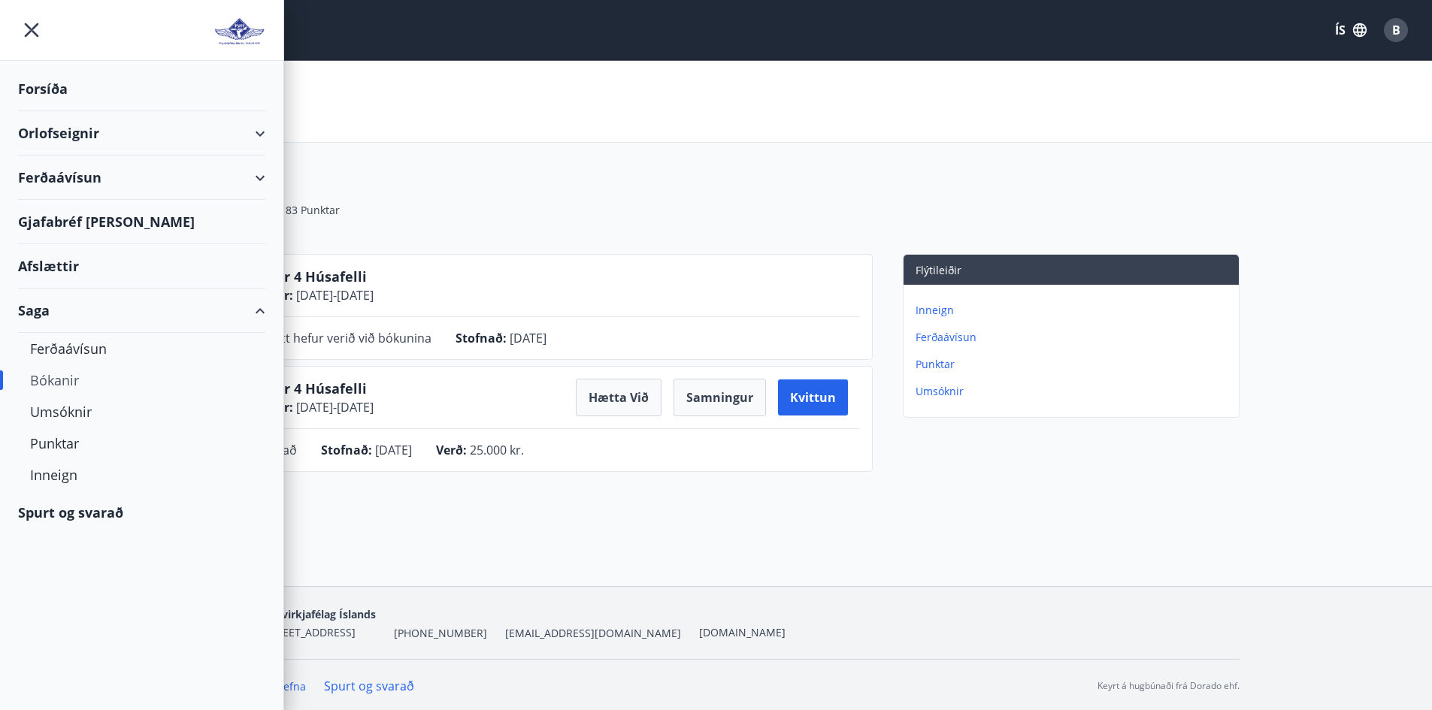
click at [156, 133] on div "Orlofseignir" at bounding box center [141, 133] width 247 height 44
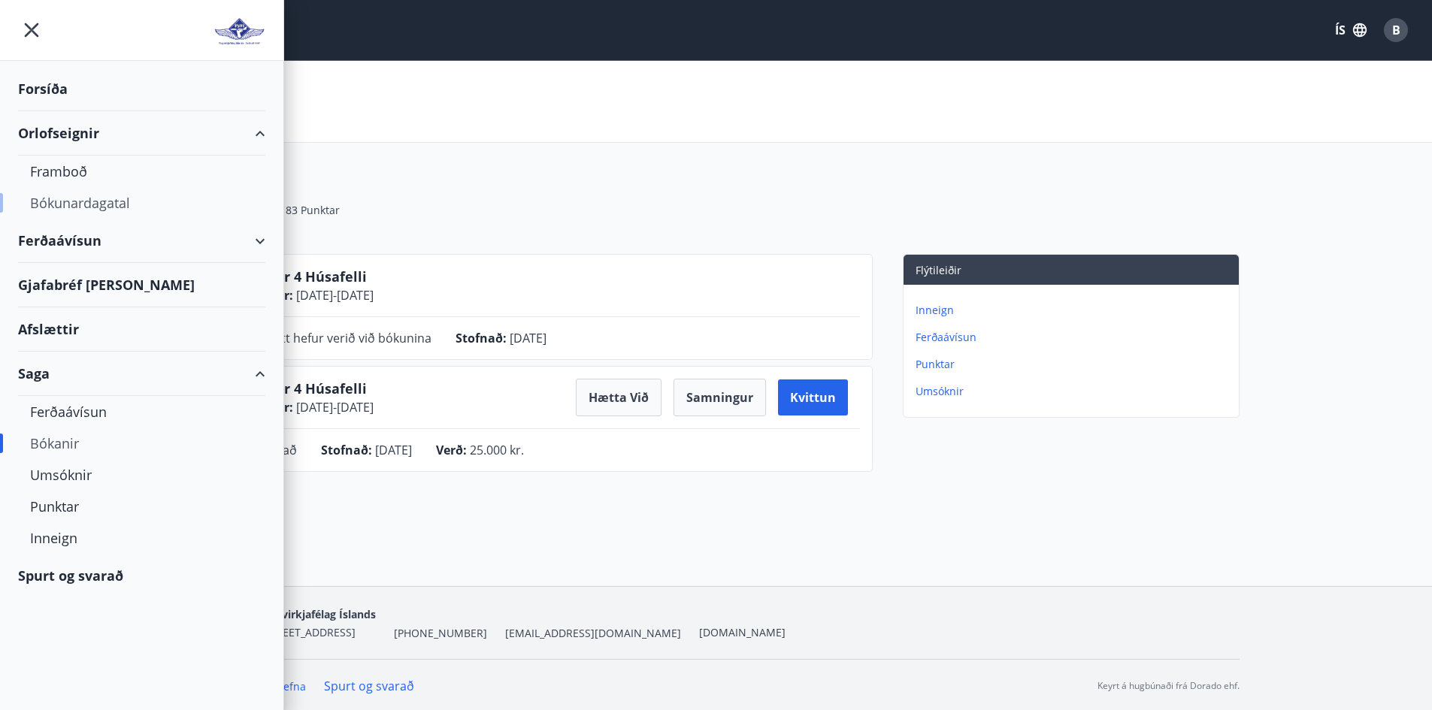
click at [86, 198] on div "Bókunardagatal" at bounding box center [141, 203] width 223 height 32
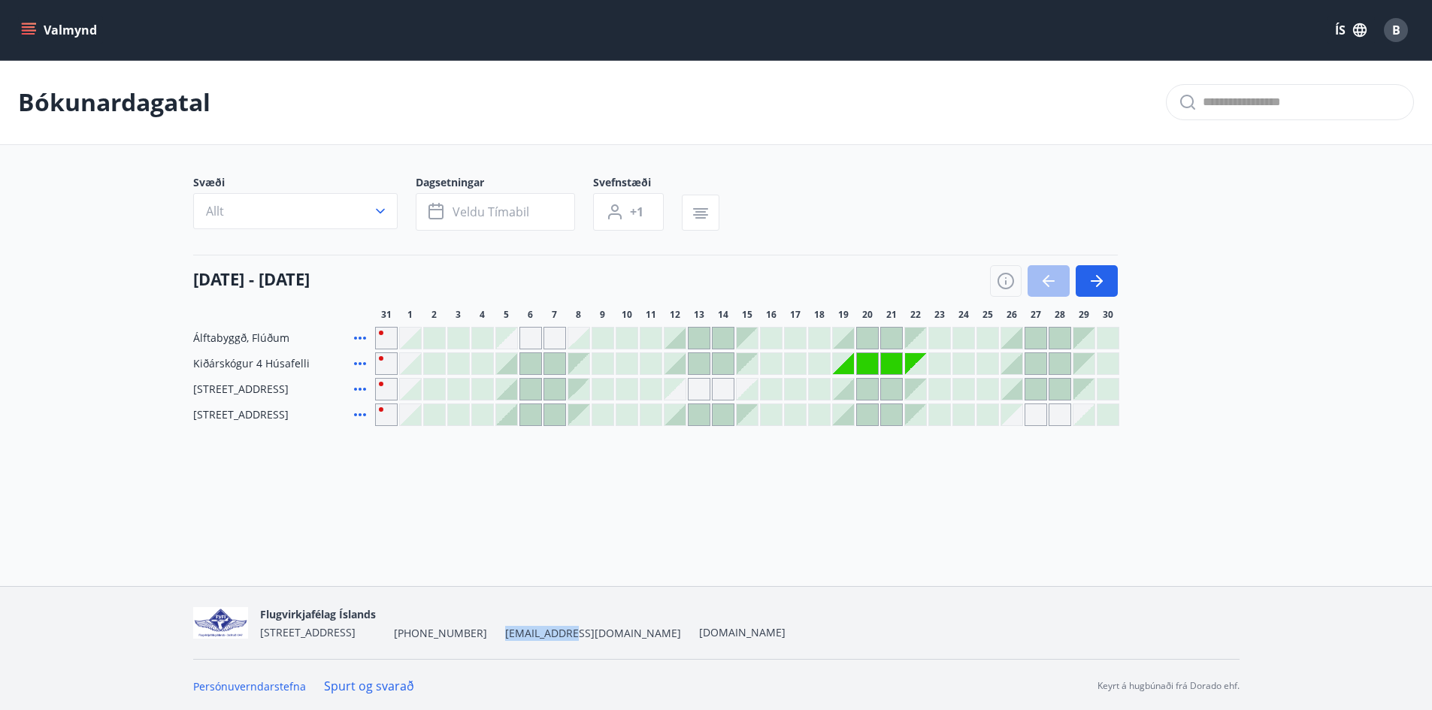
drag, startPoint x: 502, startPoint y: 631, endPoint x: 560, endPoint y: 625, distance: 58.2
click at [560, 625] on div "Flugvirkjafélag Íslands [STREET_ADDRESS] [PHONE_NUMBER] [EMAIL_ADDRESS][DOMAIN_…" at bounding box center [522, 623] width 525 height 36
copy span "[EMAIL_ADDRESS][DOMAIN_NAME]"
click at [19, 32] on button "Valmynd" at bounding box center [60, 30] width 85 height 27
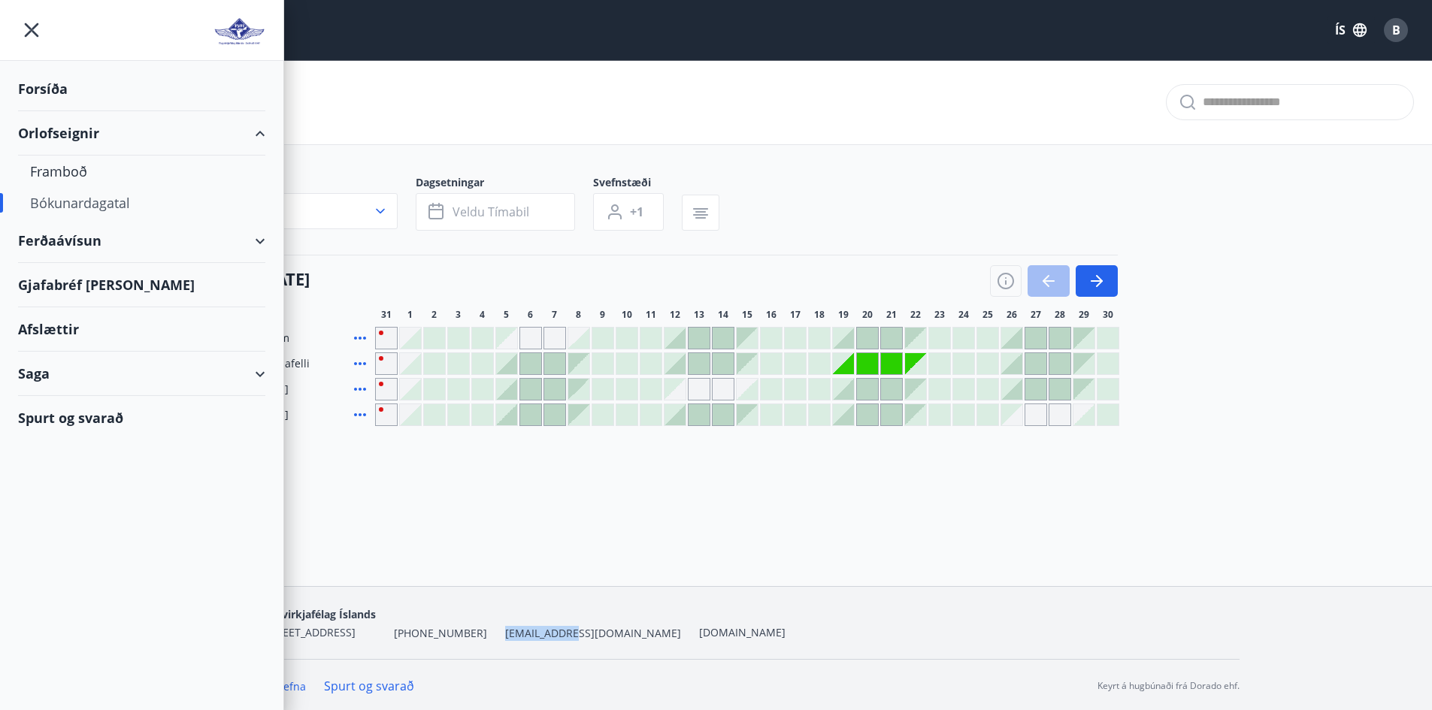
click at [213, 377] on div "Saga" at bounding box center [141, 374] width 247 height 44
click at [71, 443] on div "Bókanir" at bounding box center [141, 444] width 223 height 32
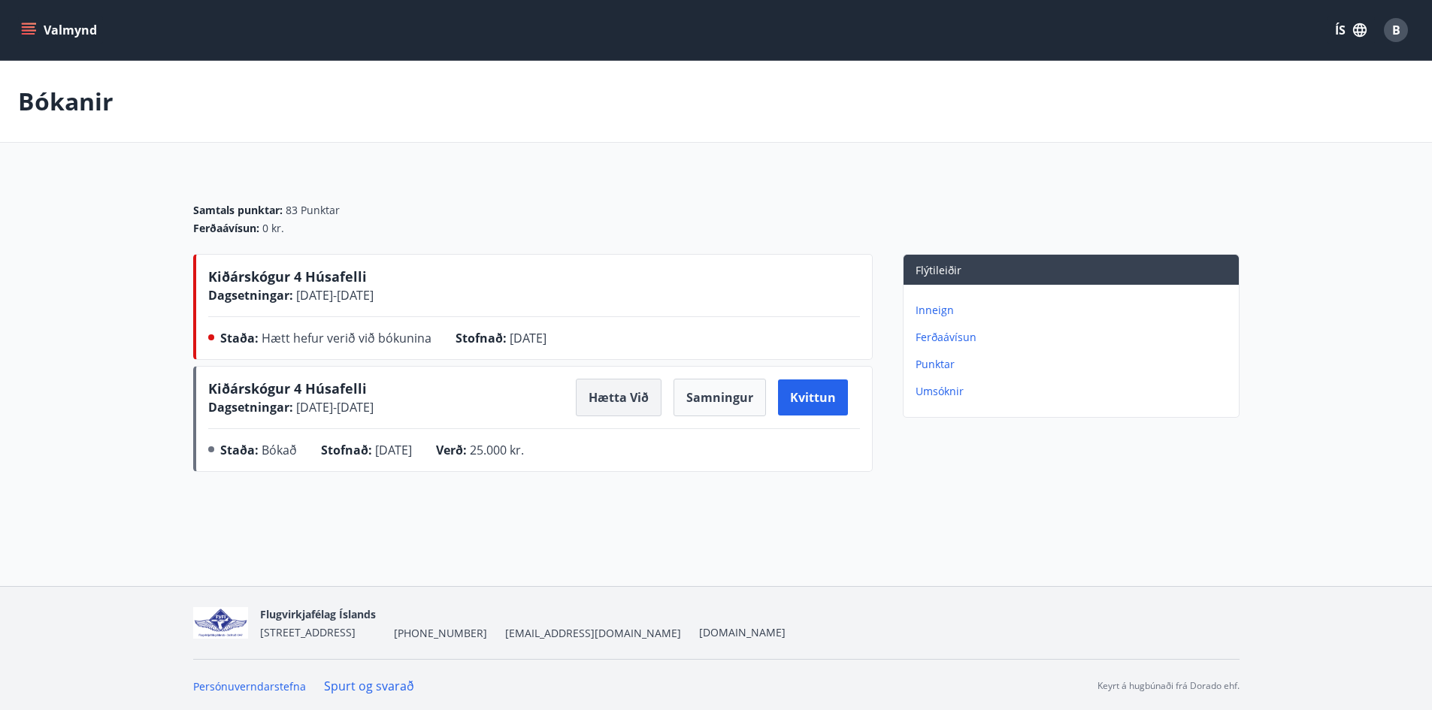
click at [631, 398] on button "Hætta við" at bounding box center [619, 398] width 86 height 38
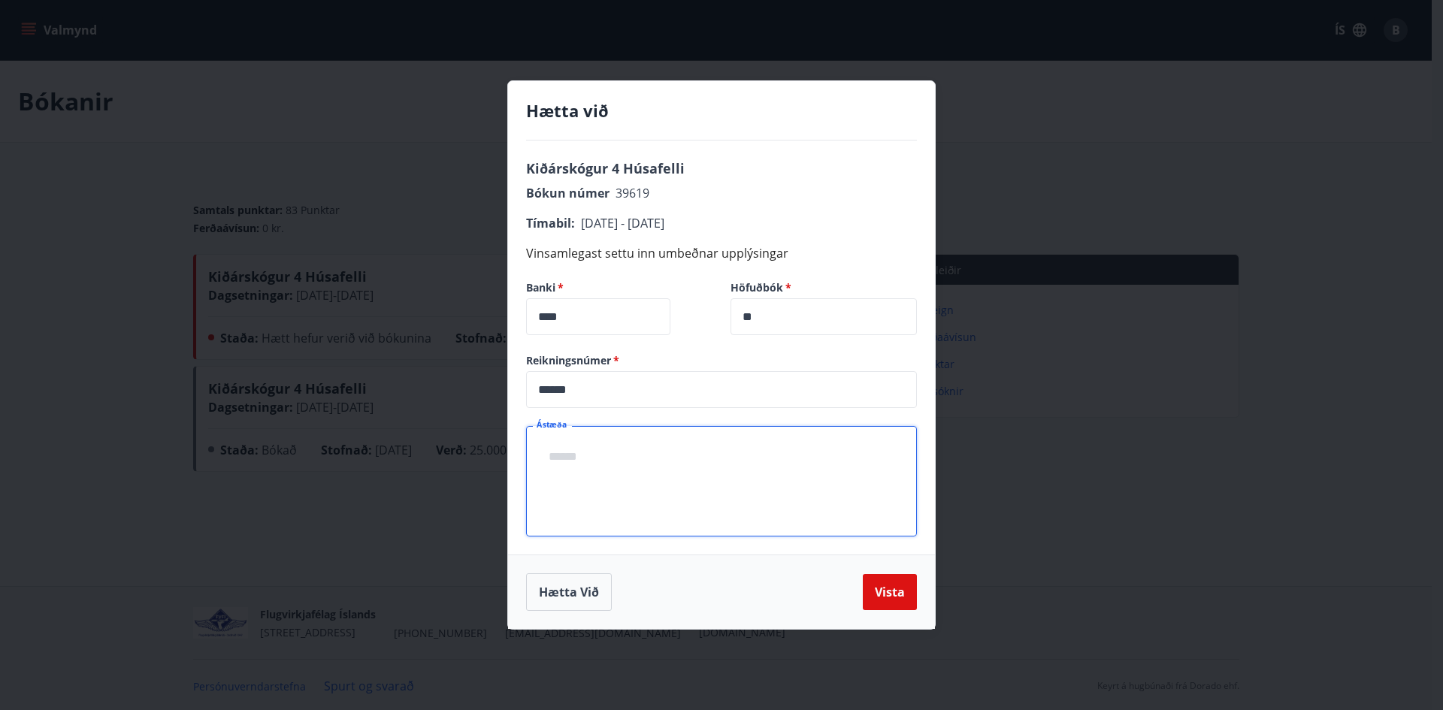
click at [721, 498] on textarea "Ástæða" at bounding box center [722, 482] width 370 height 86
type textarea "*"
type textarea "**********"
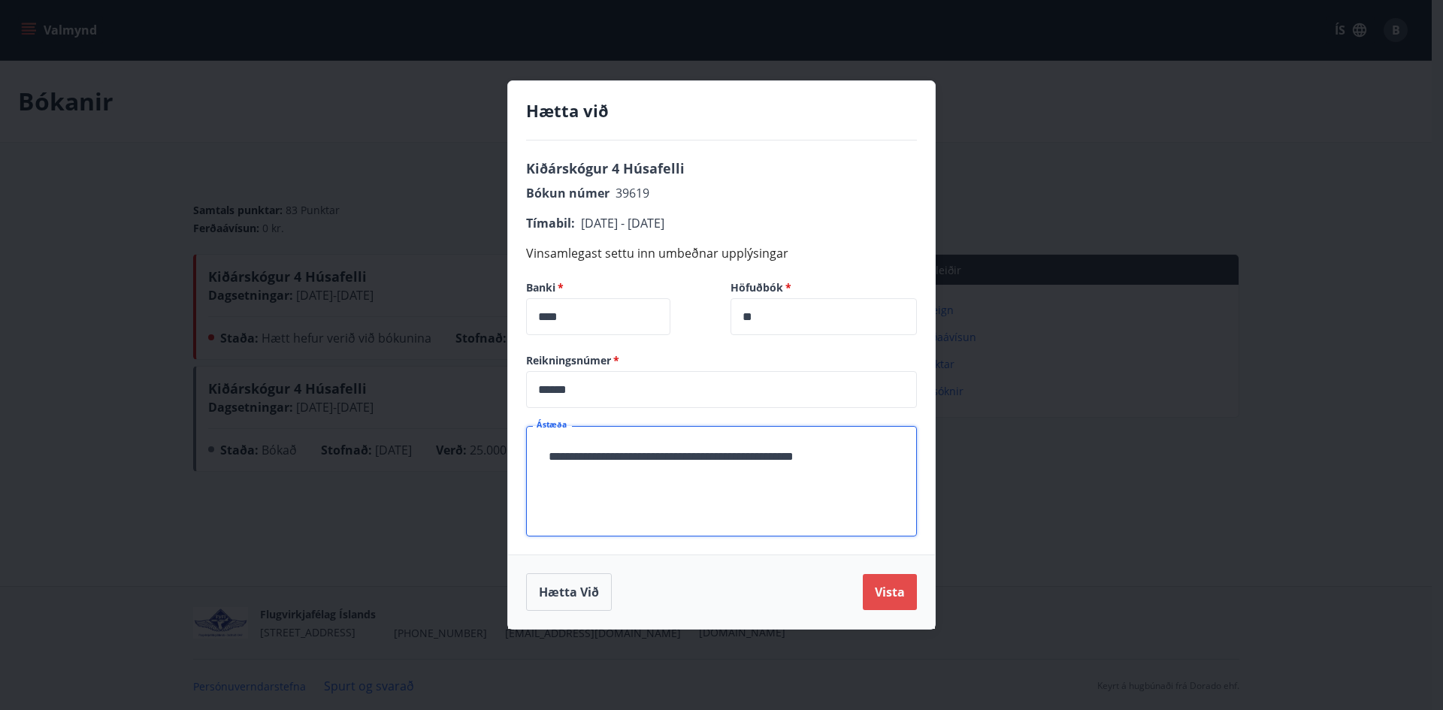
click at [885, 594] on button "Vista" at bounding box center [890, 592] width 54 height 36
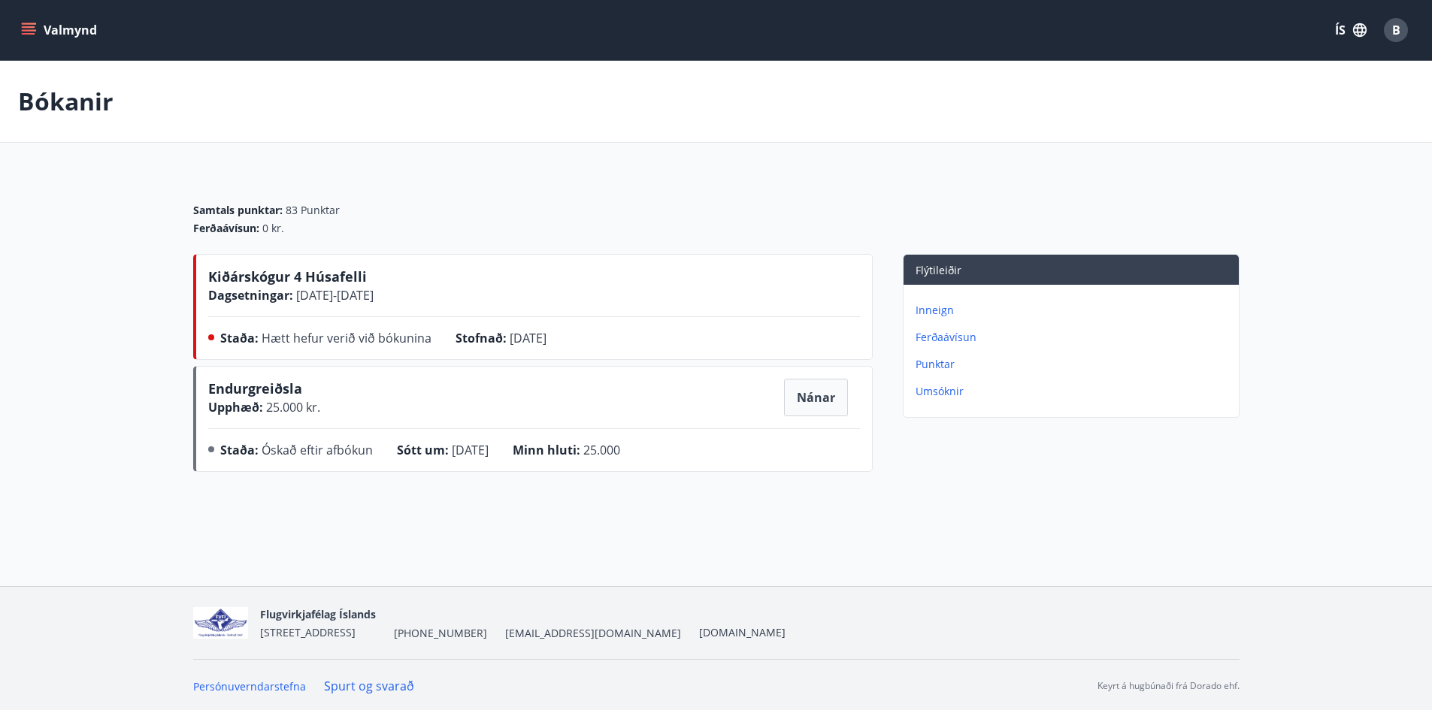
click at [40, 29] on button "Valmynd" at bounding box center [60, 30] width 85 height 27
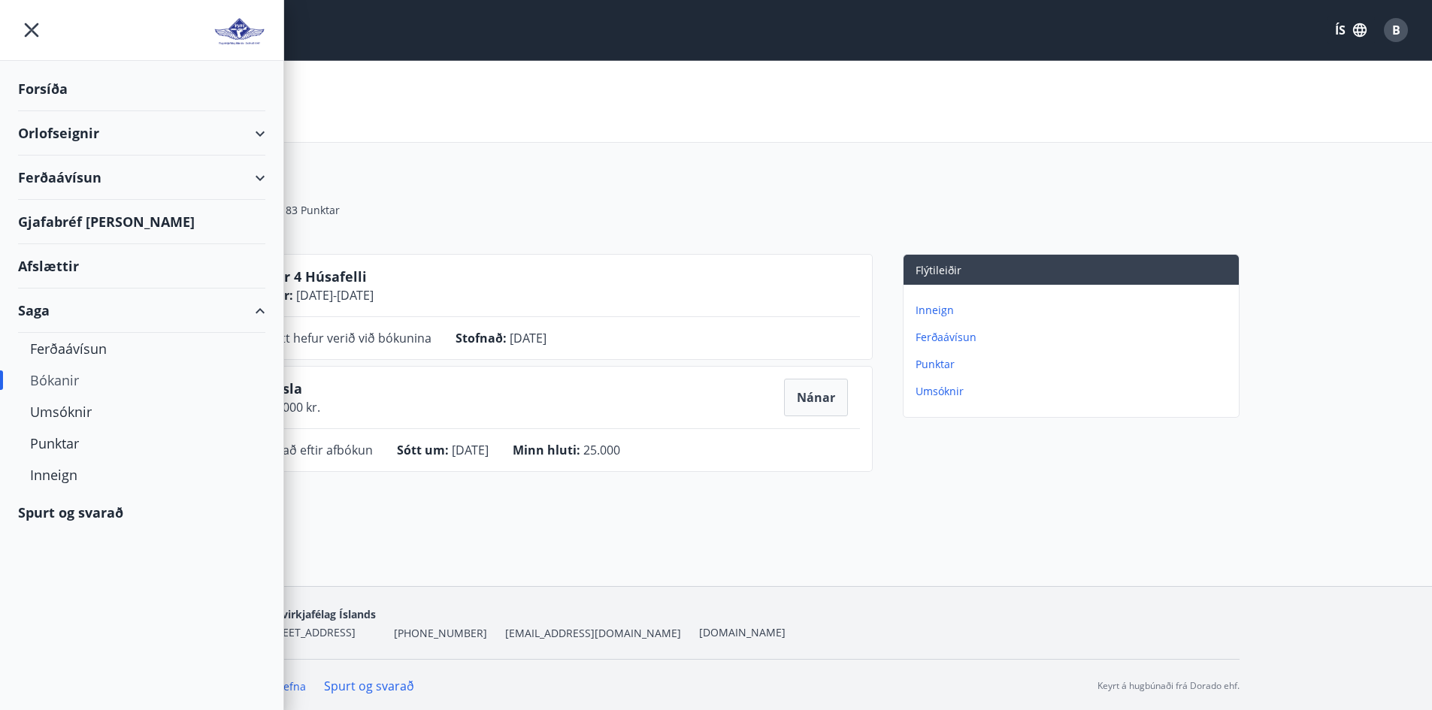
click at [213, 139] on div "Orlofseignir" at bounding box center [141, 133] width 247 height 44
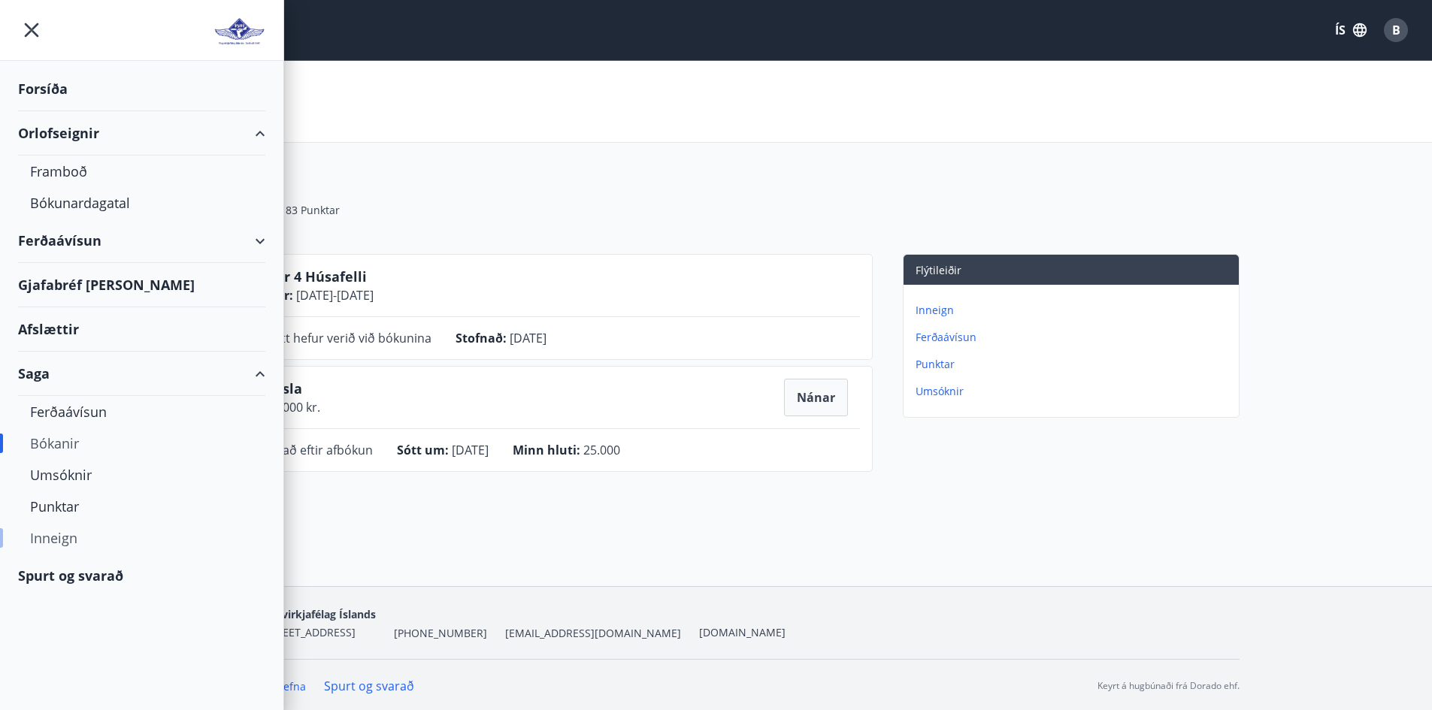
click at [58, 537] on div "Inneign" at bounding box center [141, 538] width 223 height 32
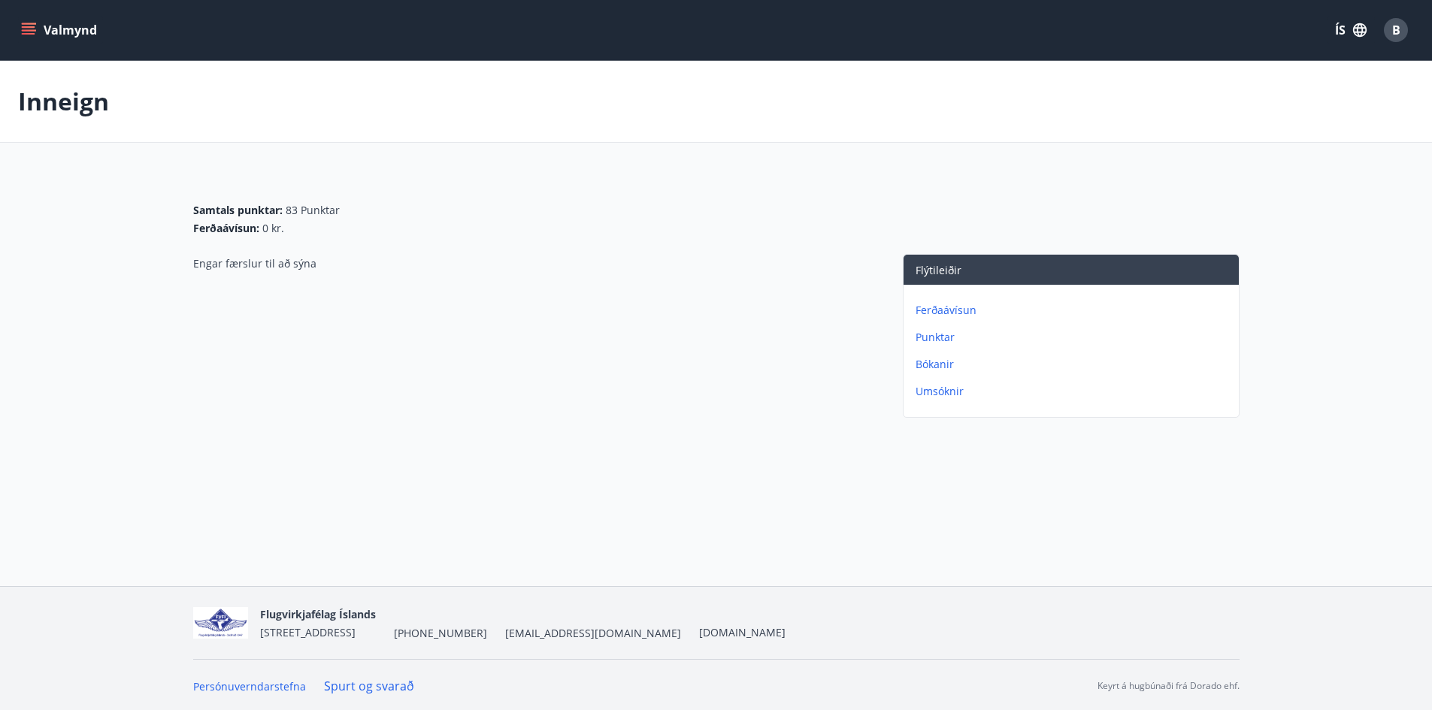
click at [23, 18] on button "Valmynd" at bounding box center [60, 30] width 85 height 27
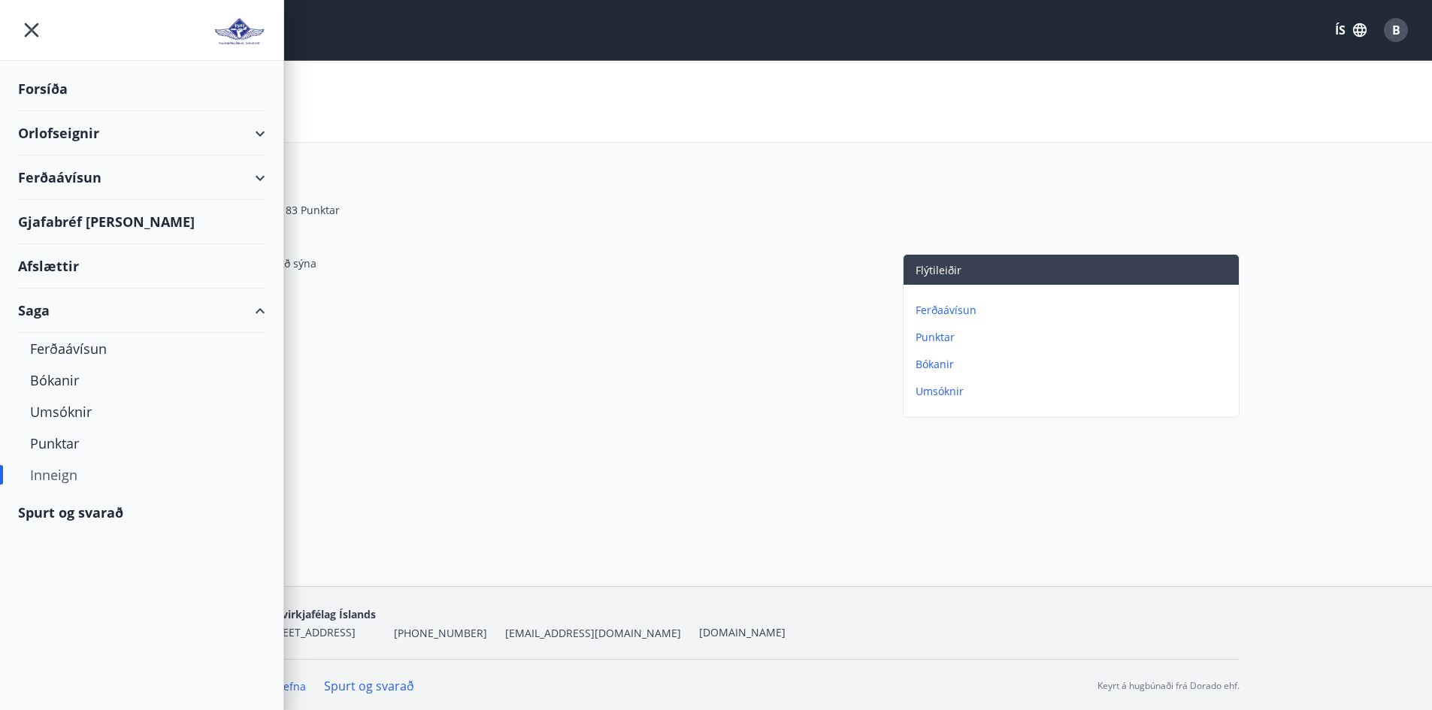
click at [250, 138] on div "Orlofseignir" at bounding box center [141, 133] width 247 height 44
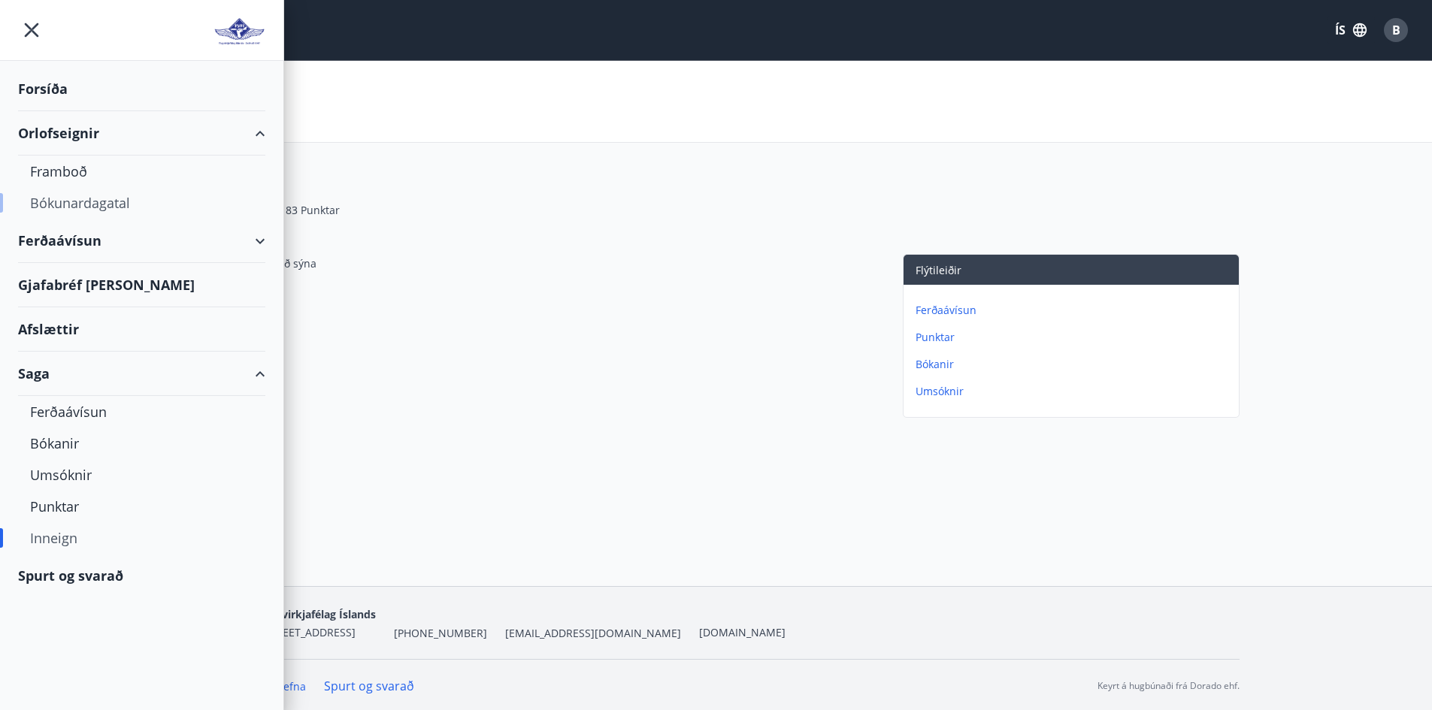
click at [110, 197] on div "Bókunardagatal" at bounding box center [141, 203] width 223 height 32
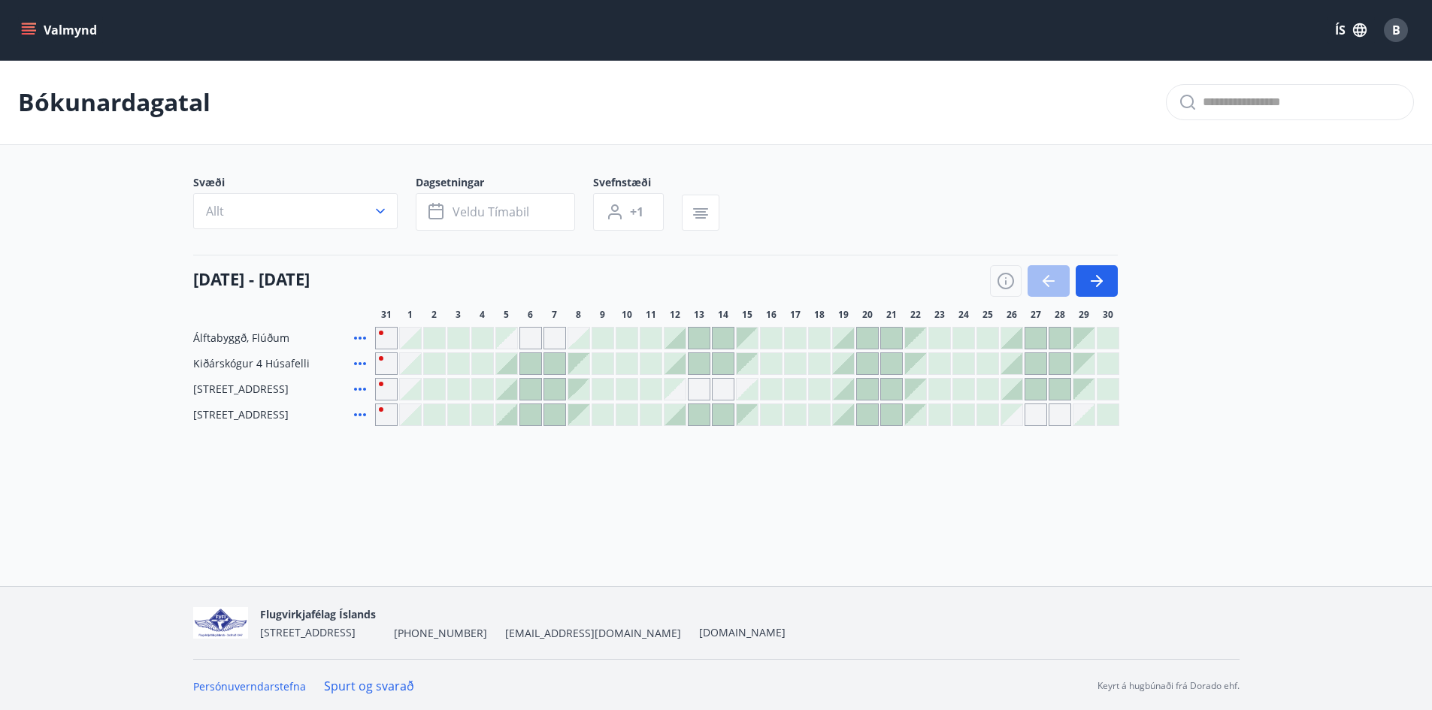
click at [1013, 361] on div at bounding box center [1011, 363] width 21 height 21
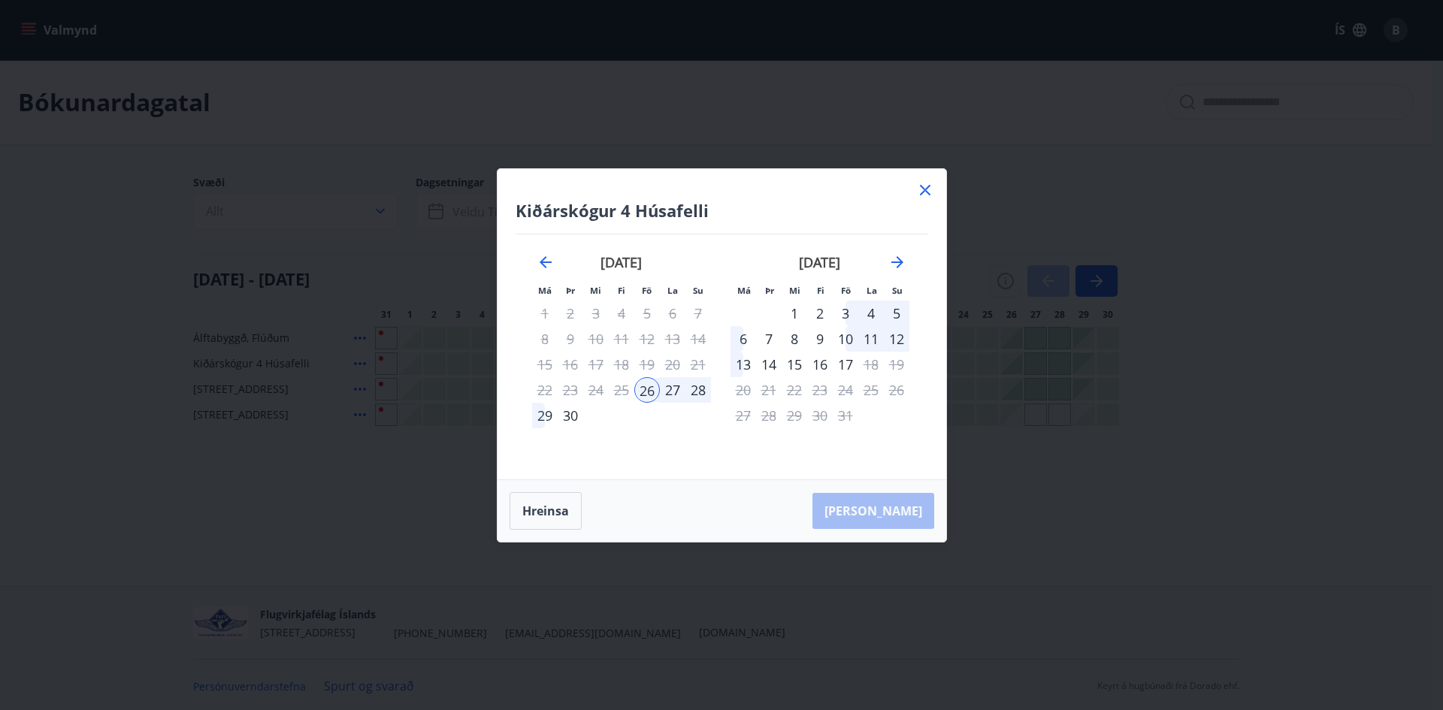
click at [543, 415] on div "29" at bounding box center [545, 416] width 26 height 26
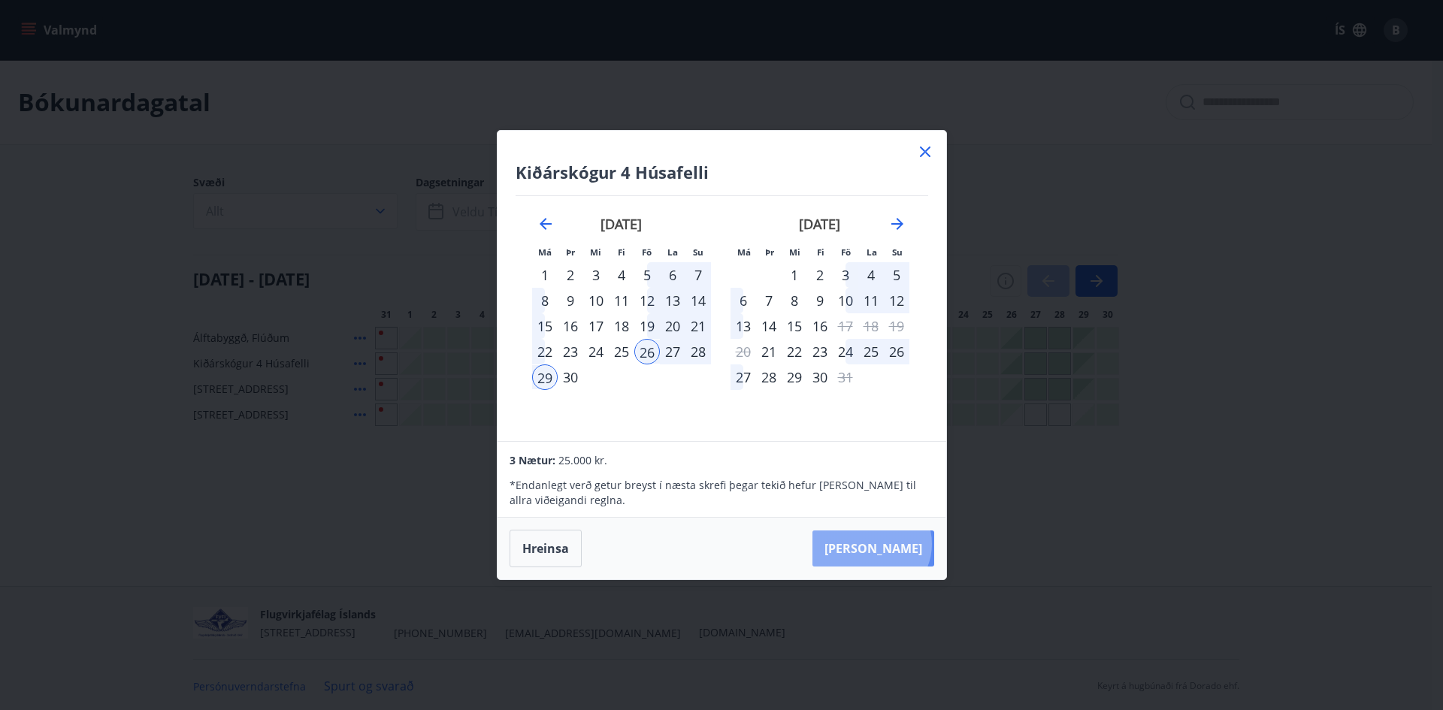
click at [917, 544] on button "[PERSON_NAME]" at bounding box center [873, 549] width 122 height 36
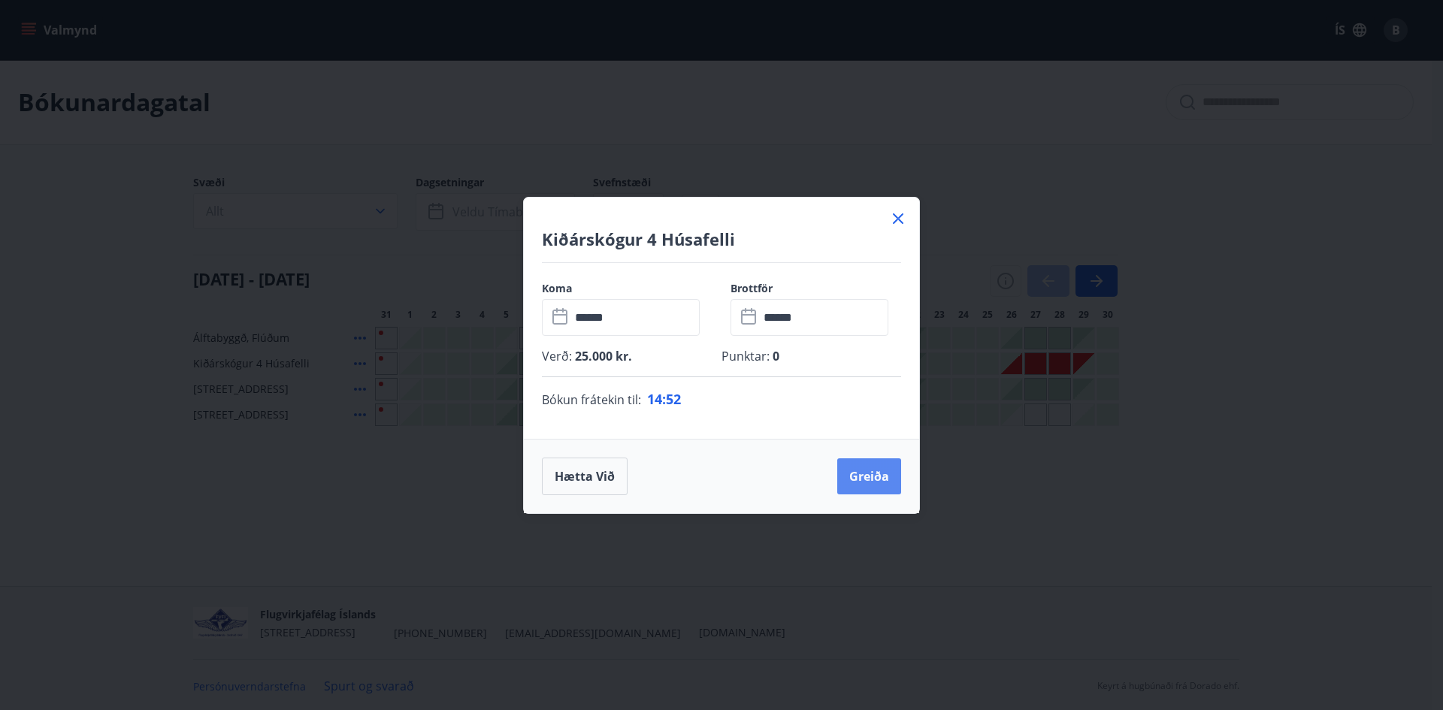
click at [872, 470] on button "Greiða" at bounding box center [869, 476] width 64 height 36
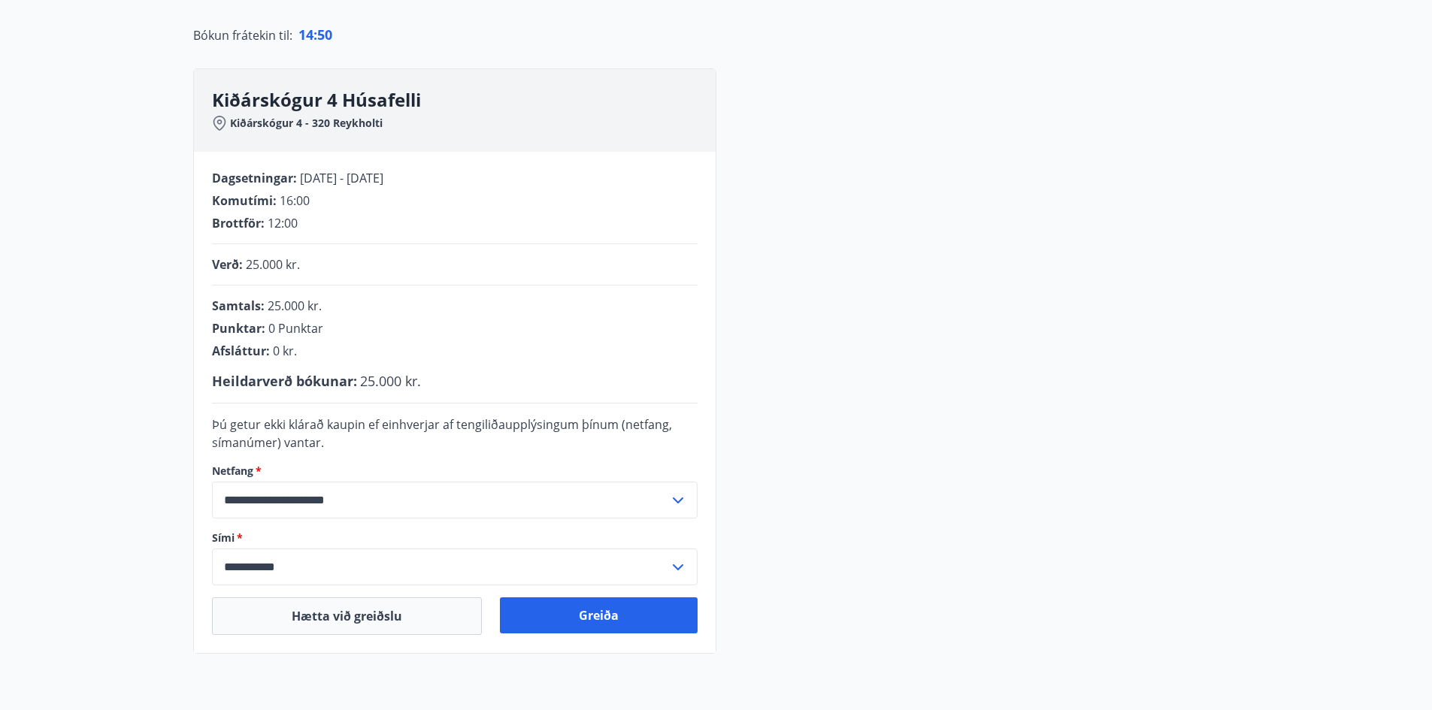
scroll to position [225, 0]
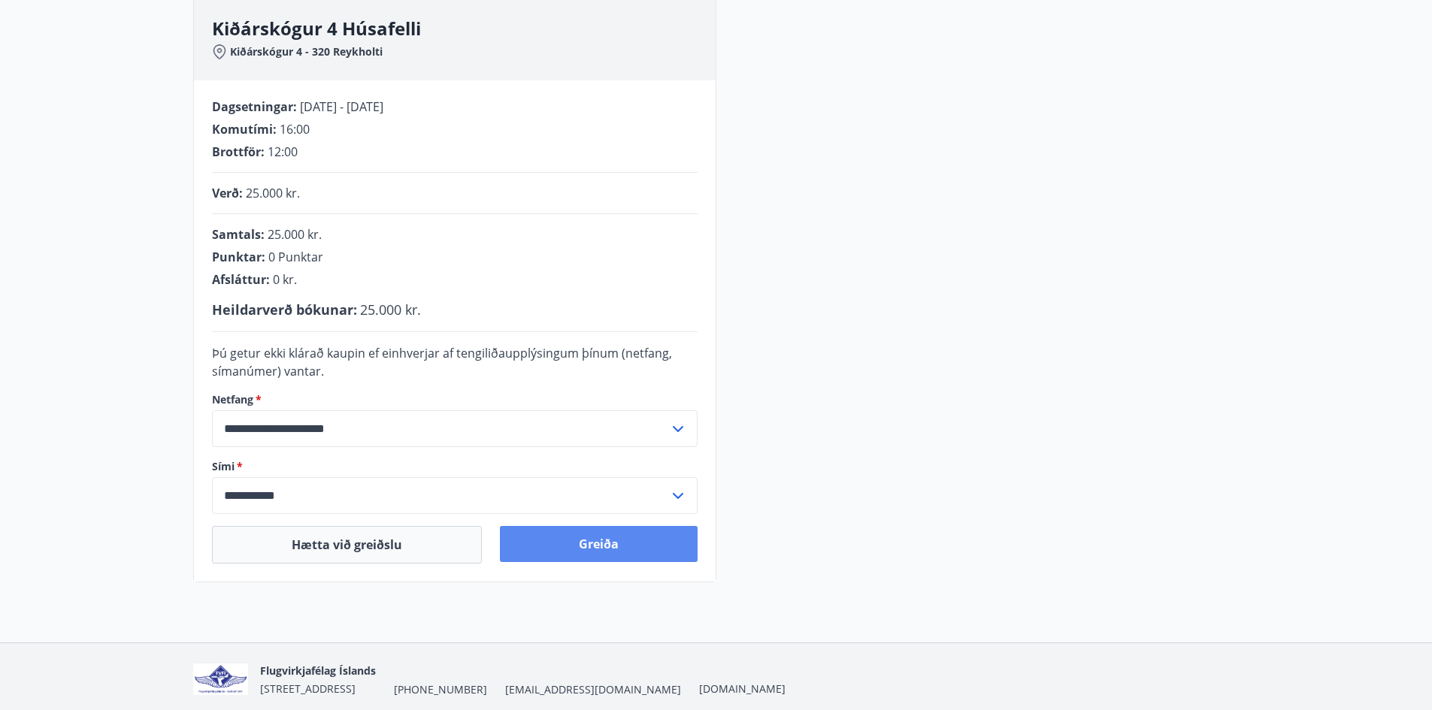
click at [584, 550] on button "Greiða" at bounding box center [599, 544] width 198 height 36
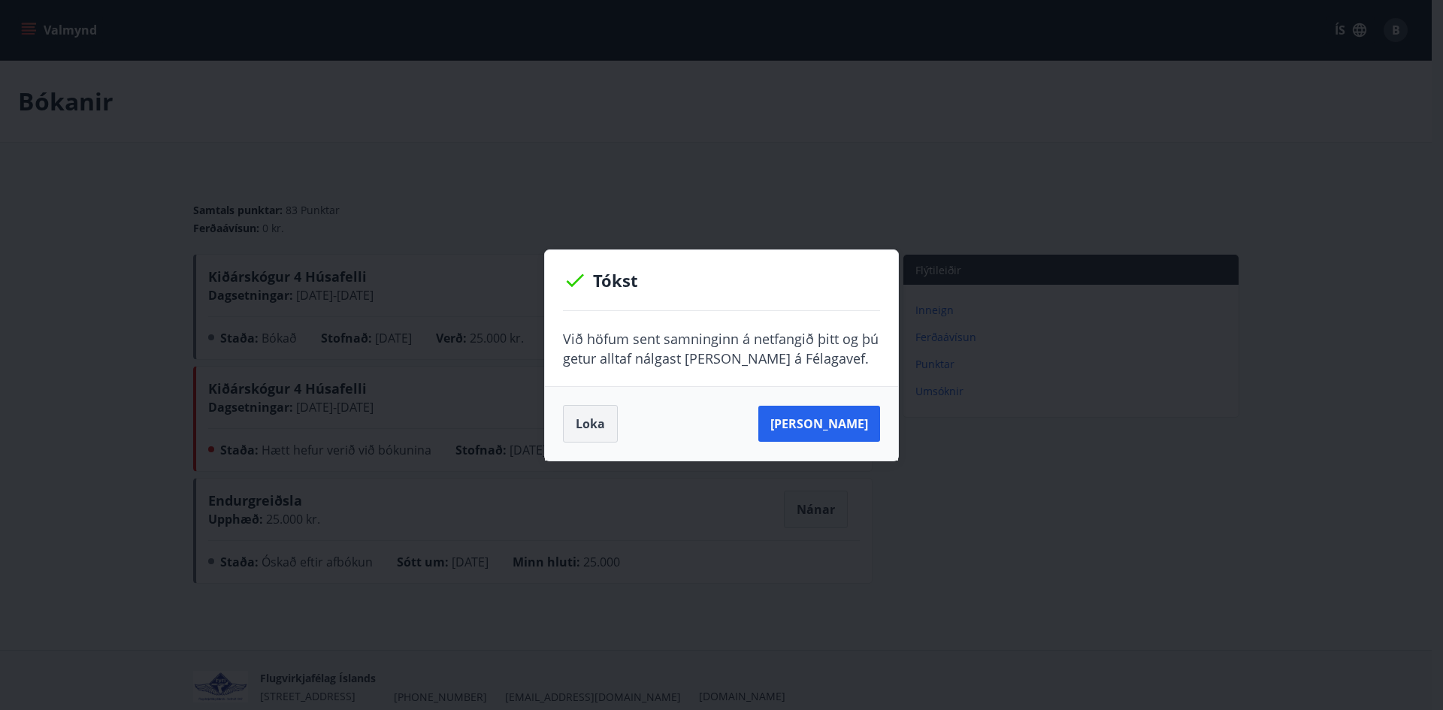
click at [604, 415] on button "Loka" at bounding box center [590, 424] width 55 height 38
